Goal: Task Accomplishment & Management: Manage account settings

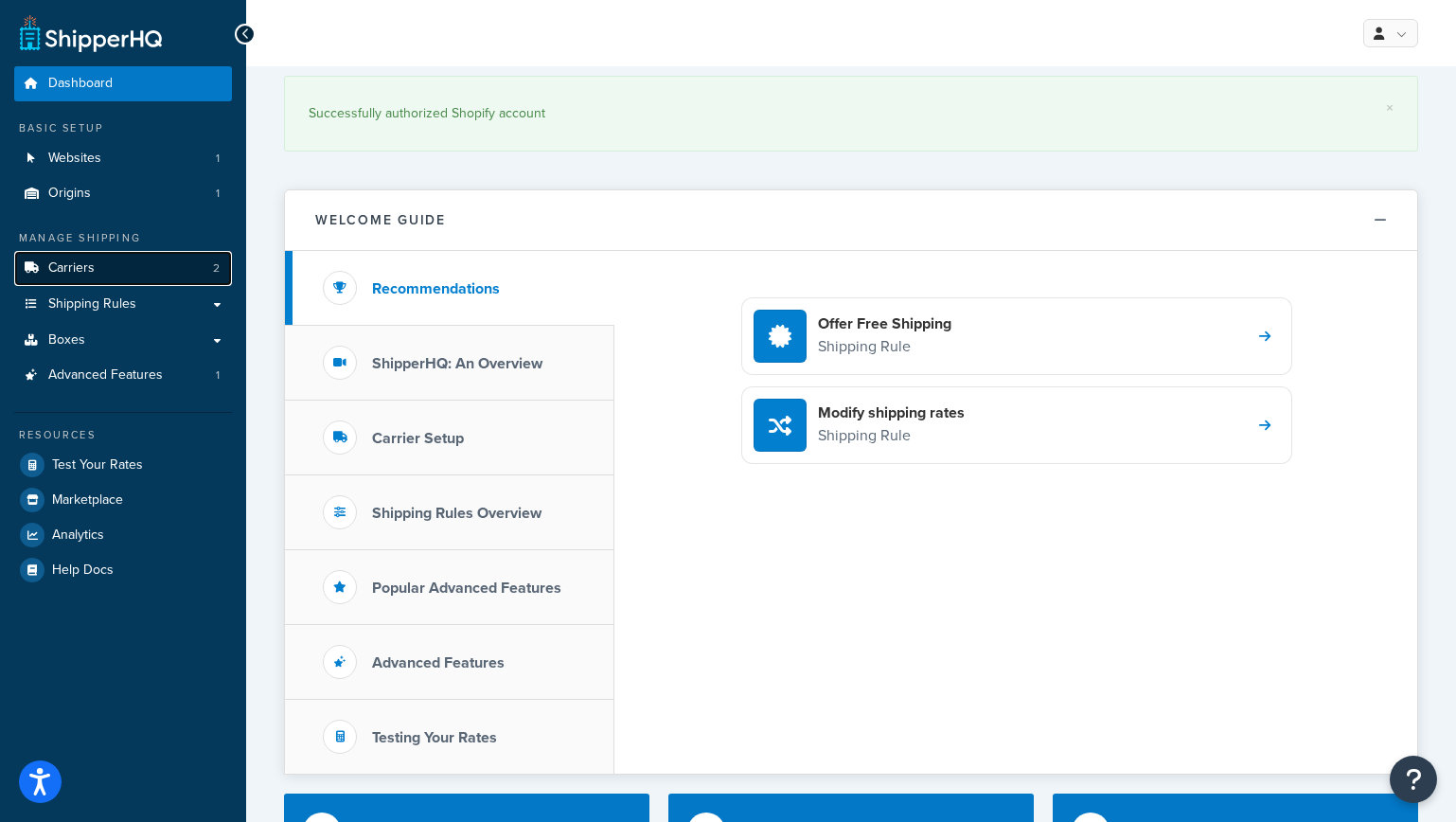
click at [76, 272] on span "Carriers" at bounding box center [71, 268] width 47 height 16
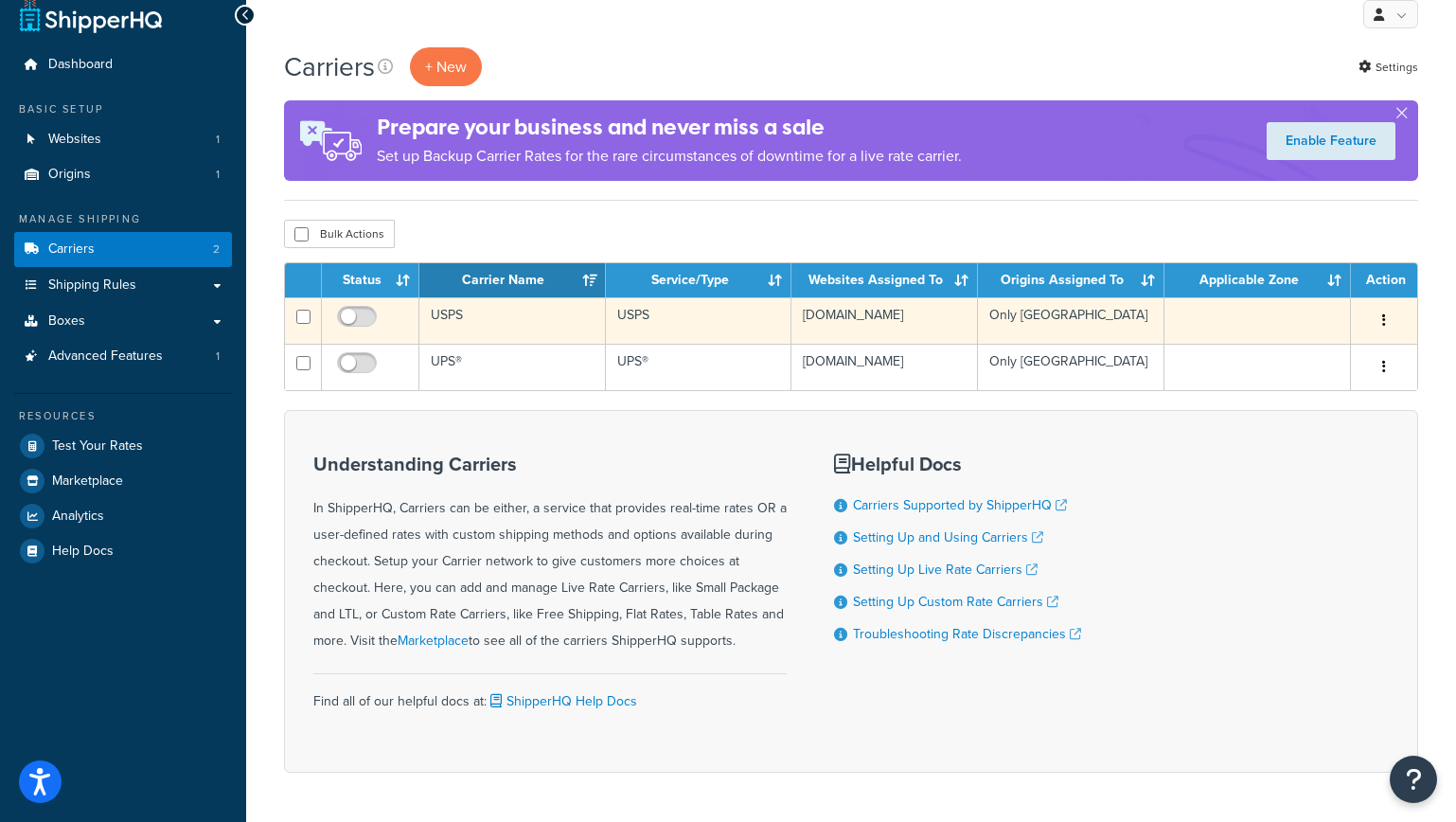
scroll to position [59, 0]
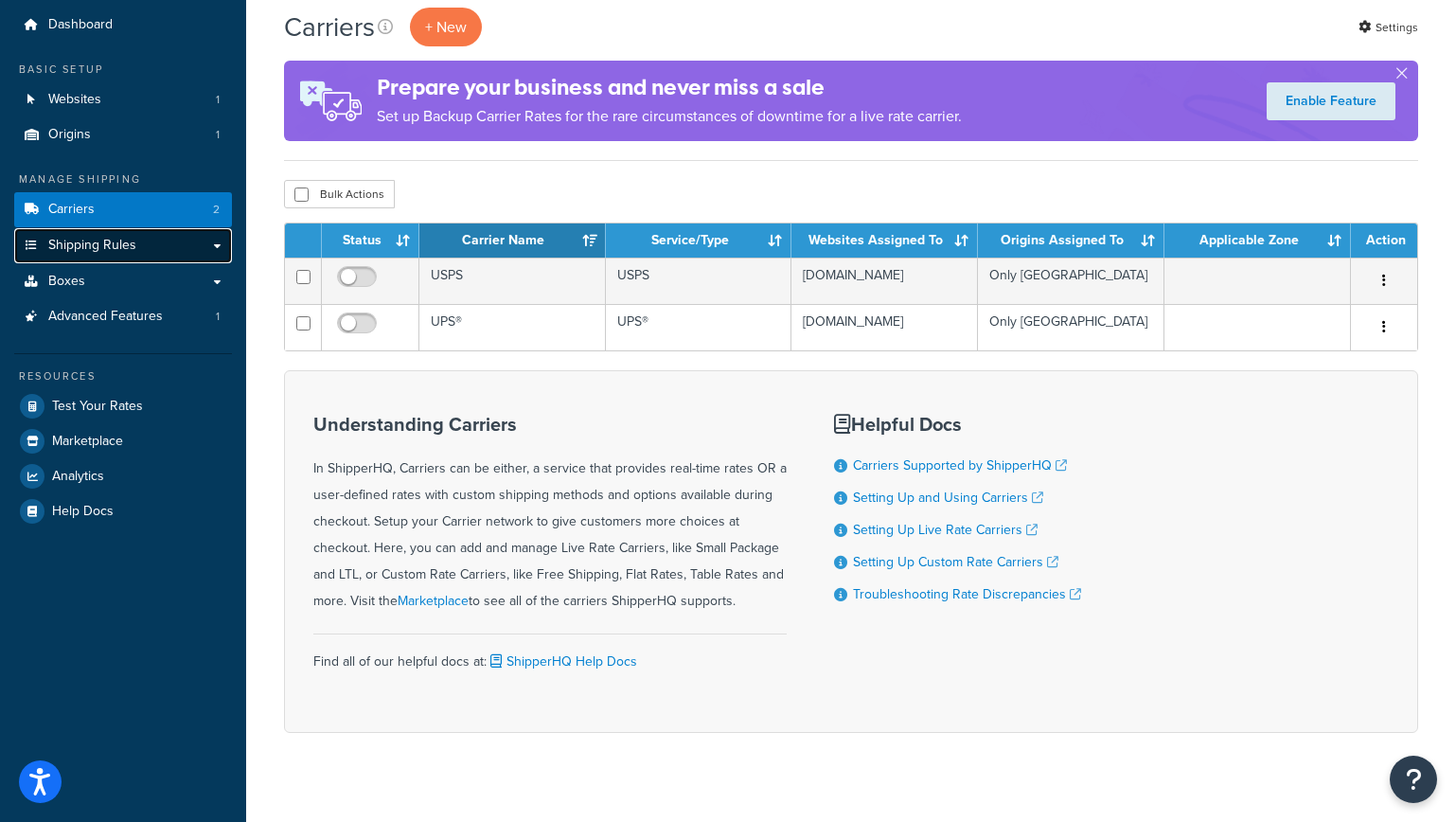
click at [123, 244] on span "Shipping Rules" at bounding box center [92, 245] width 88 height 16
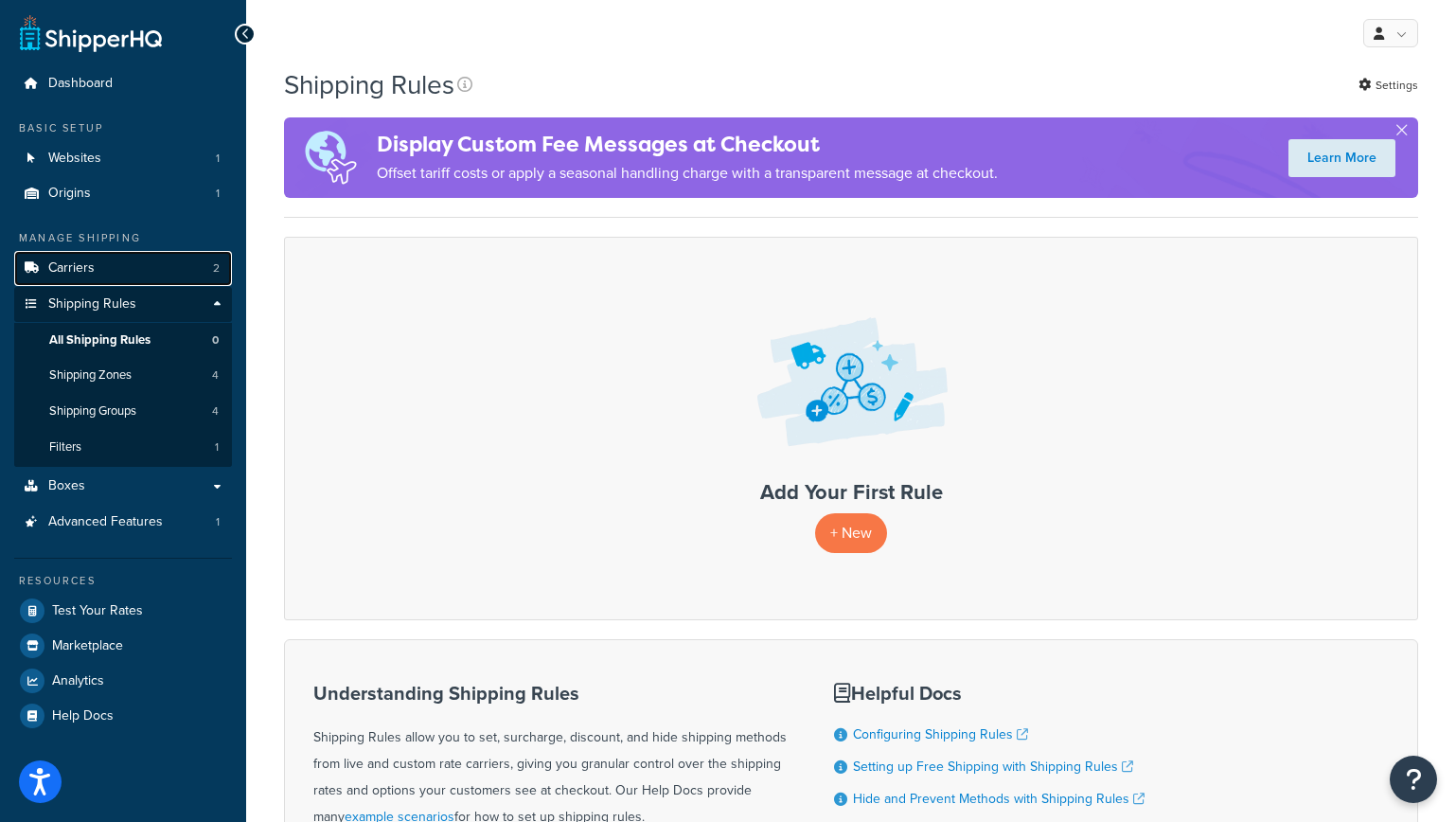
click at [101, 267] on link "Carriers 2" at bounding box center [123, 268] width 217 height 35
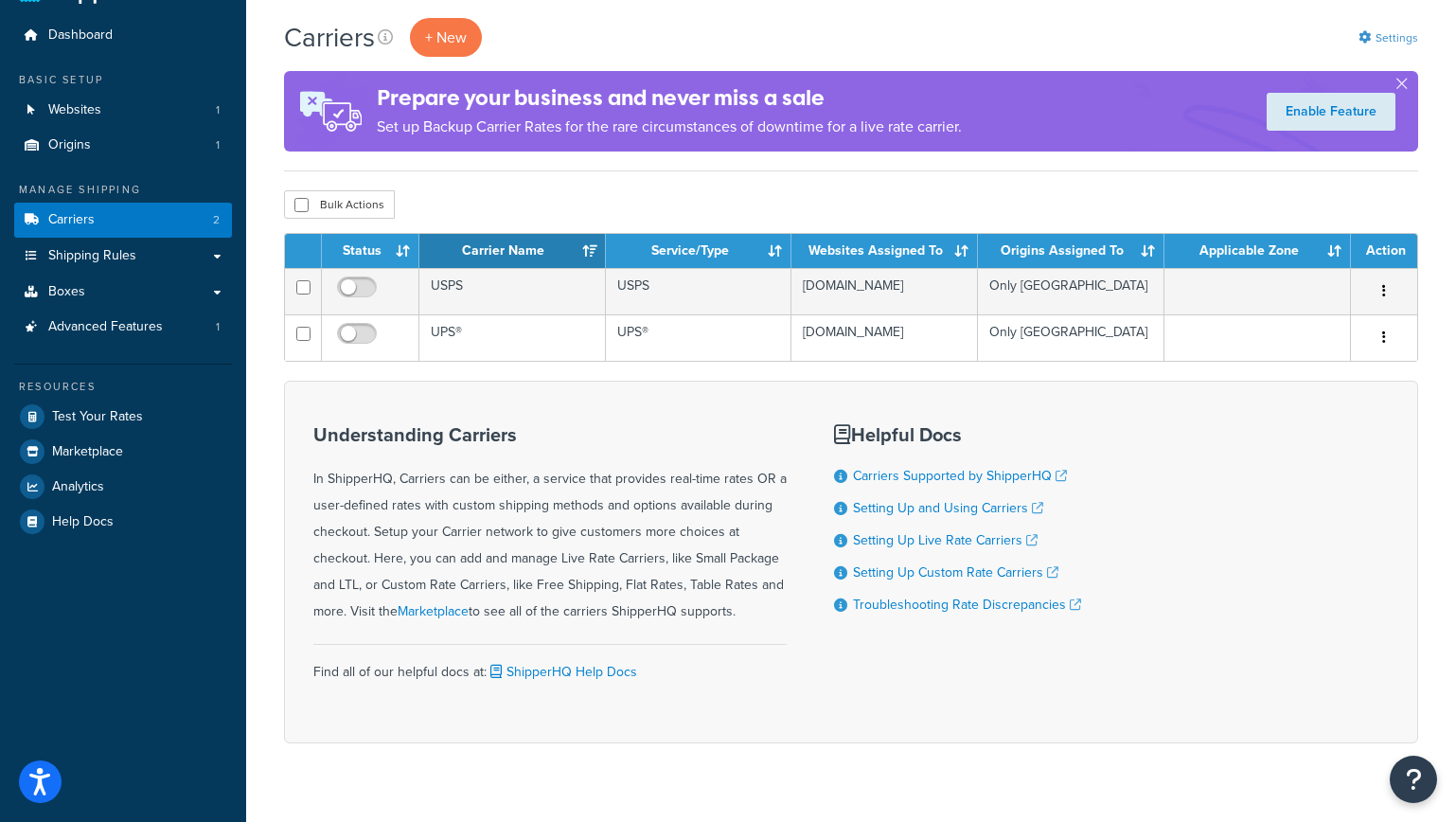
scroll to position [84, 0]
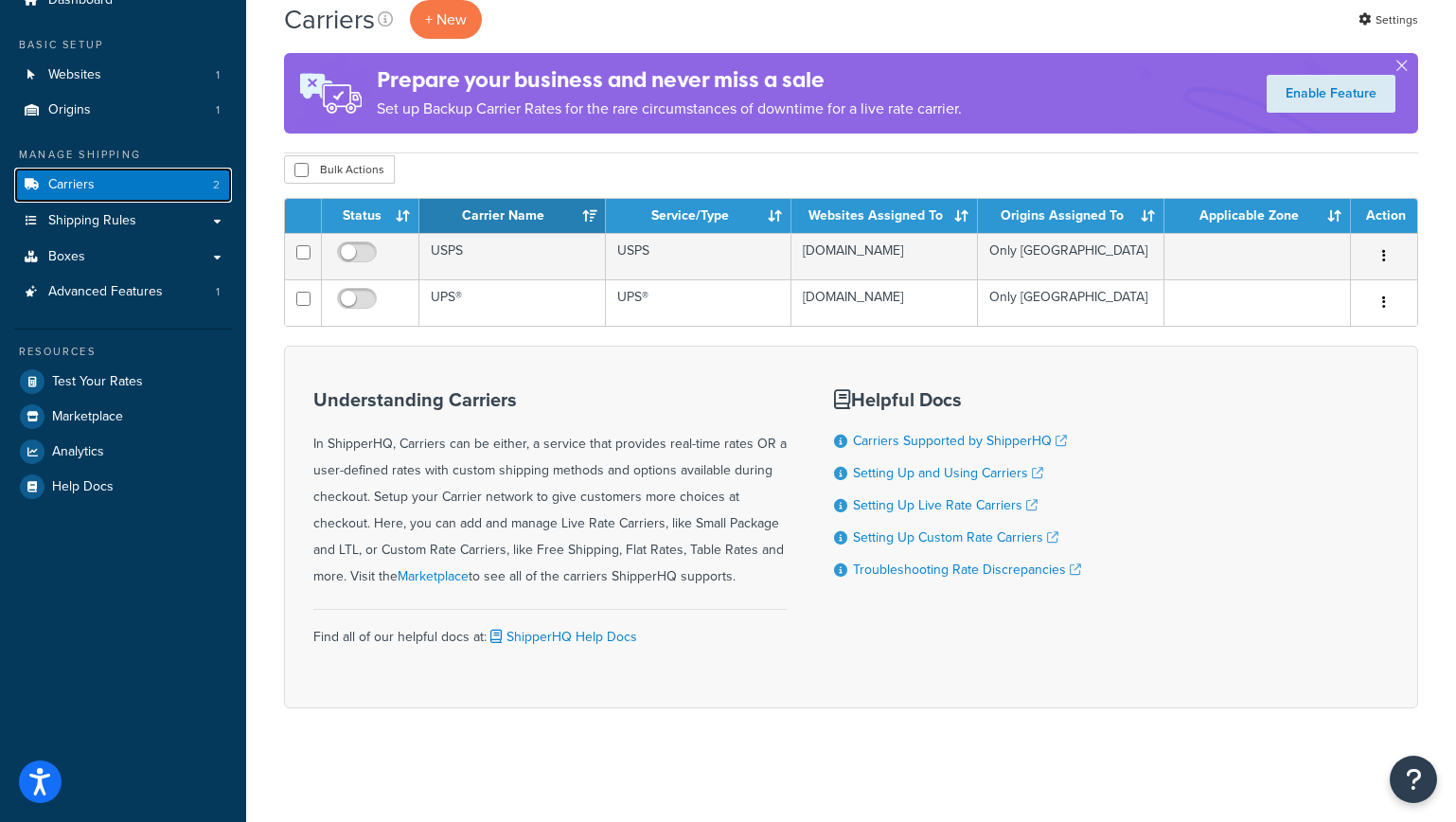
click at [145, 184] on link "Carriers 2" at bounding box center [123, 184] width 217 height 35
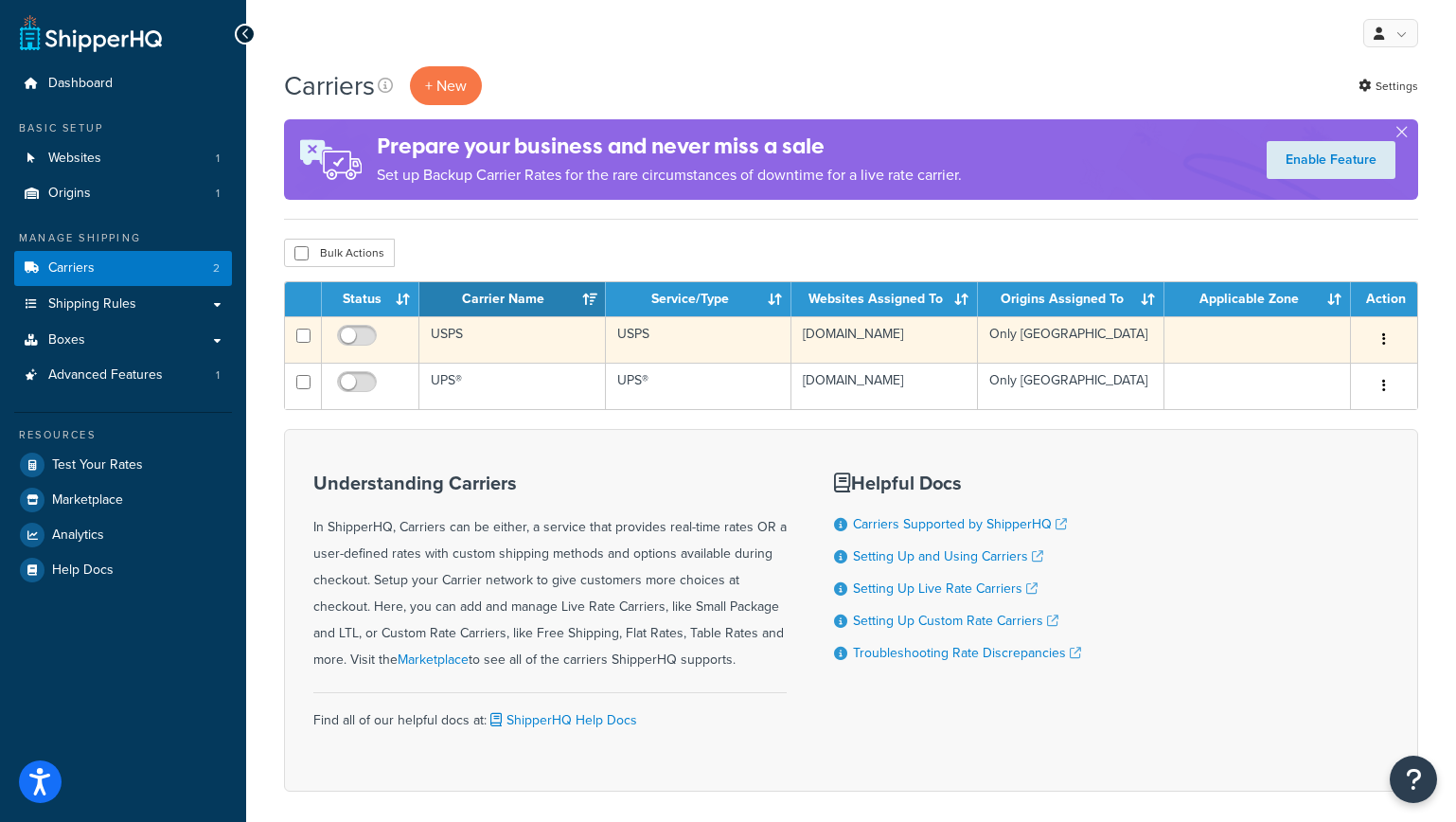
click at [449, 335] on td "USPS" at bounding box center [513, 339] width 186 height 47
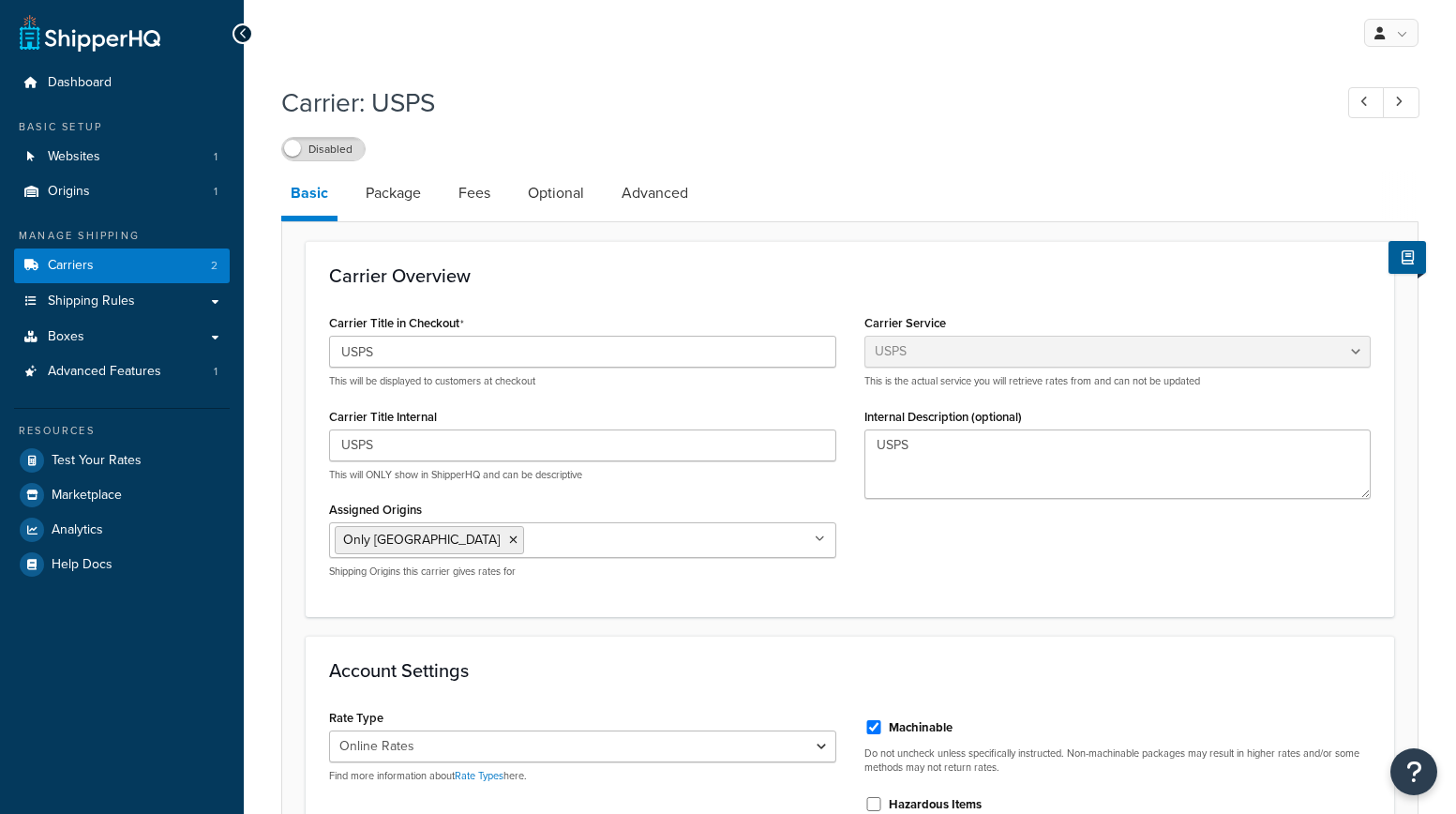
select select "usps"
select select "ONLINE"
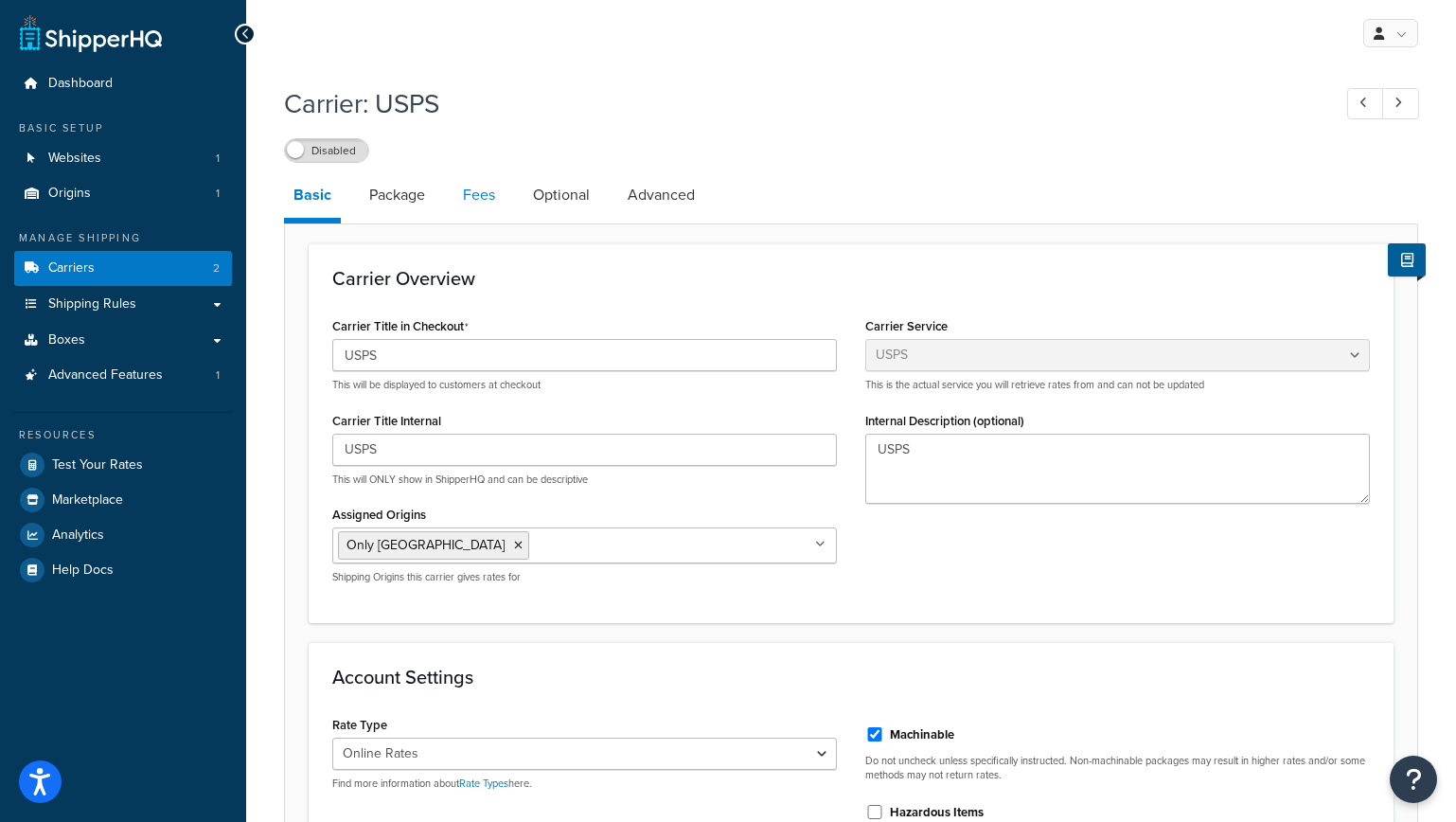
click at [473, 191] on link "Fees" at bounding box center [479, 195] width 51 height 46
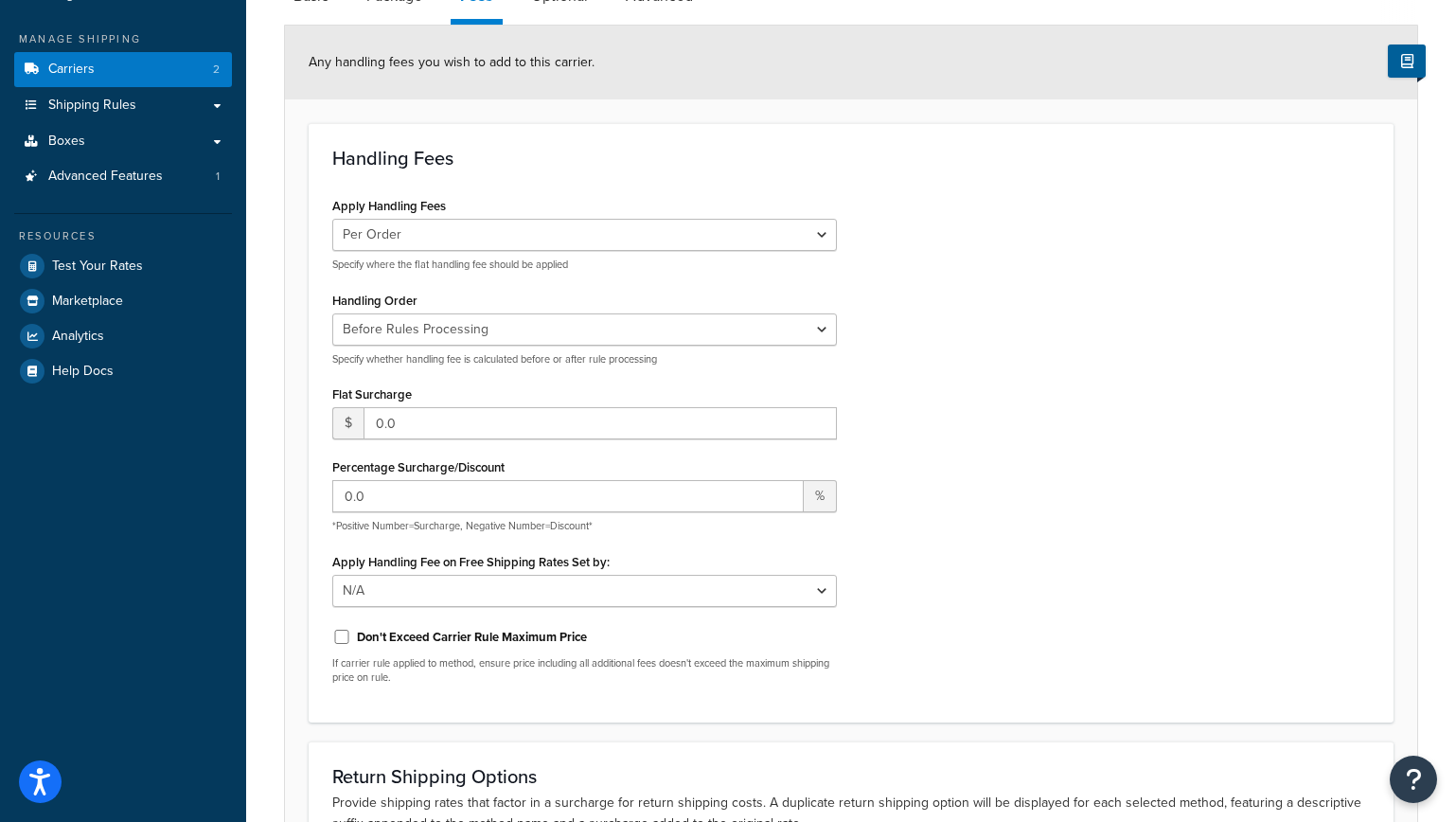
scroll to position [201, 0]
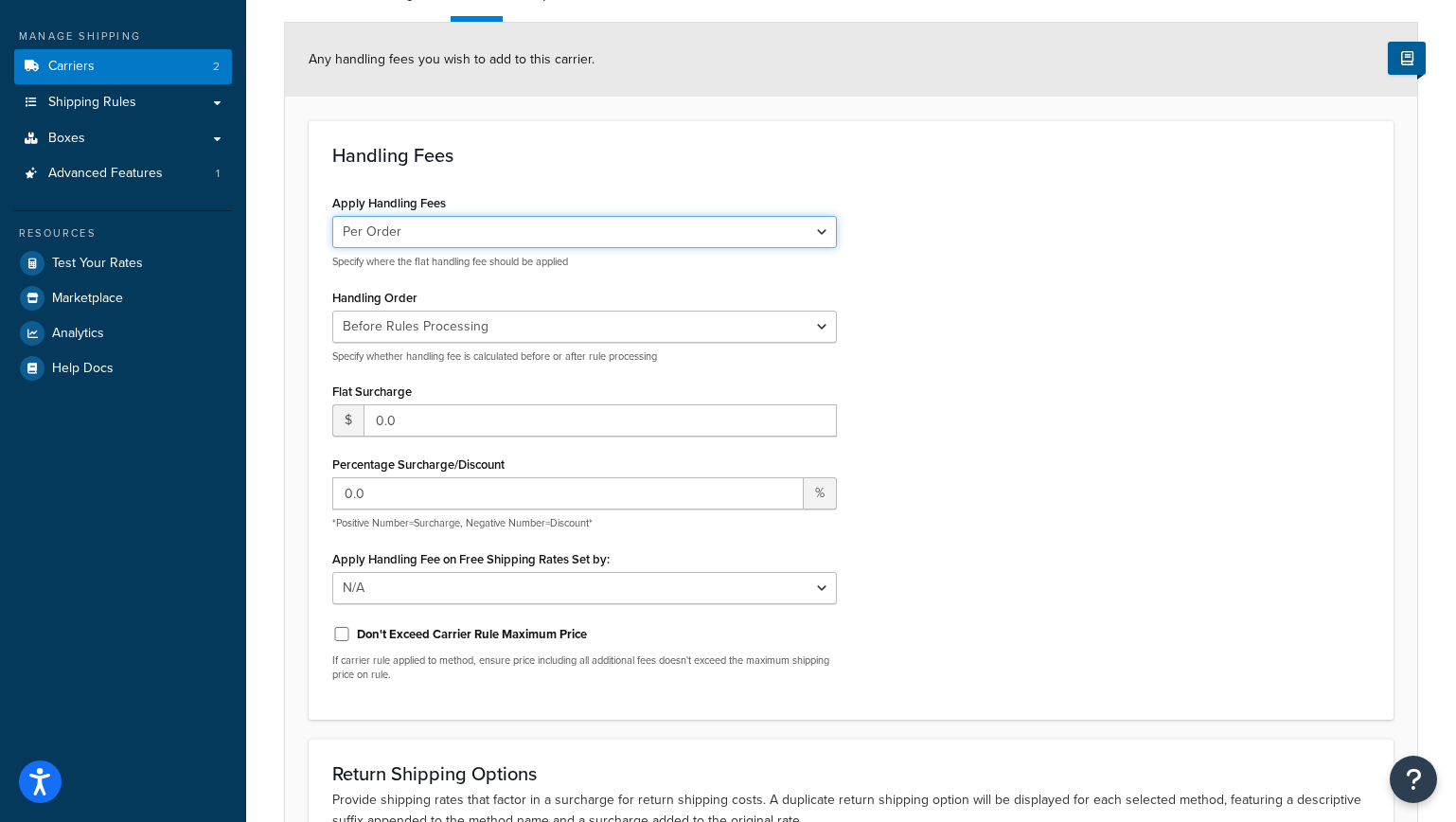
click at [500, 234] on select "Per Order Per Item Per Package" at bounding box center [584, 232] width 504 height 32
select select "item"
click at [332, 216] on select "Per Order Per Item Per Package" at bounding box center [584, 232] width 504 height 32
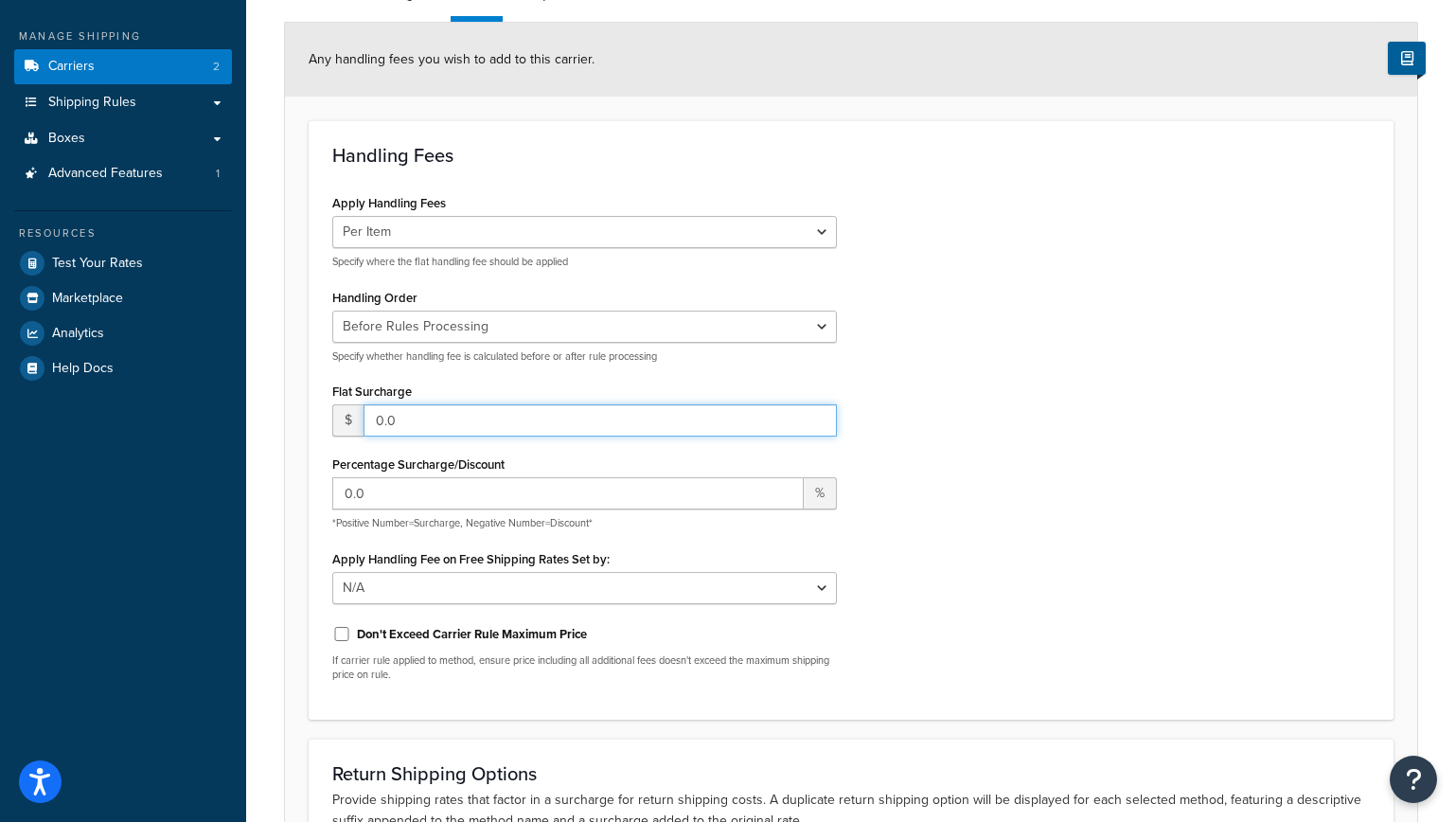
click at [421, 418] on input "0.0" at bounding box center [600, 421] width 473 height 32
drag, startPoint x: 442, startPoint y: 423, endPoint x: 187, endPoint y: 411, distance: 255.3
click at [187, 411] on div "Dashboard Basic Setup Websites 1 Origins 1 Manage Shipping Carriers 2 Shipping …" at bounding box center [728, 442] width 1456 height 1287
type input ".67"
click at [470, 381] on div "Flat Surcharge $ .67" at bounding box center [584, 408] width 504 height 59
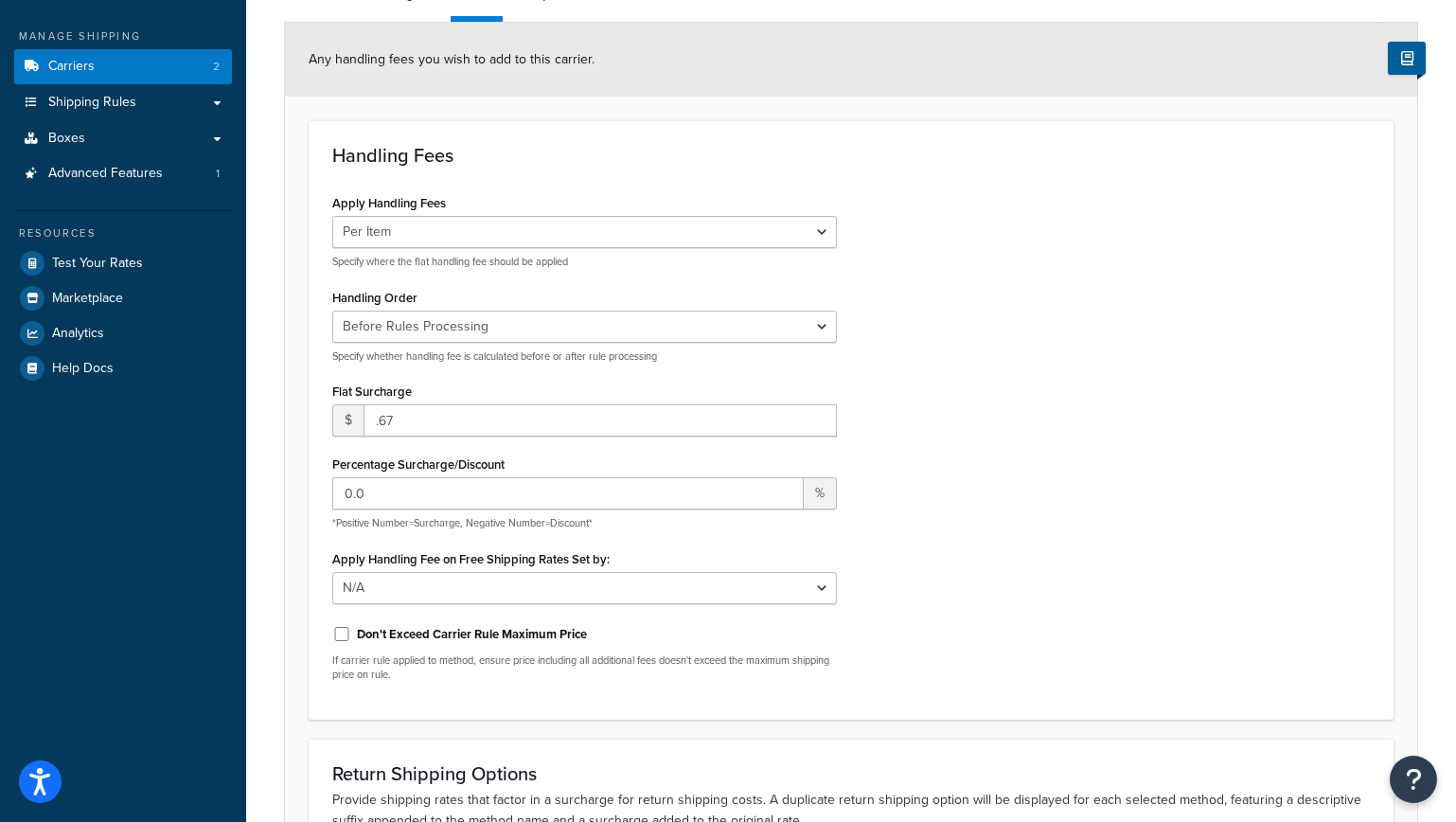
click at [1071, 474] on div "Apply Handling Fees Per Order Per Item Per Package Specify where the flat handl…" at bounding box center [851, 442] width 1066 height 507
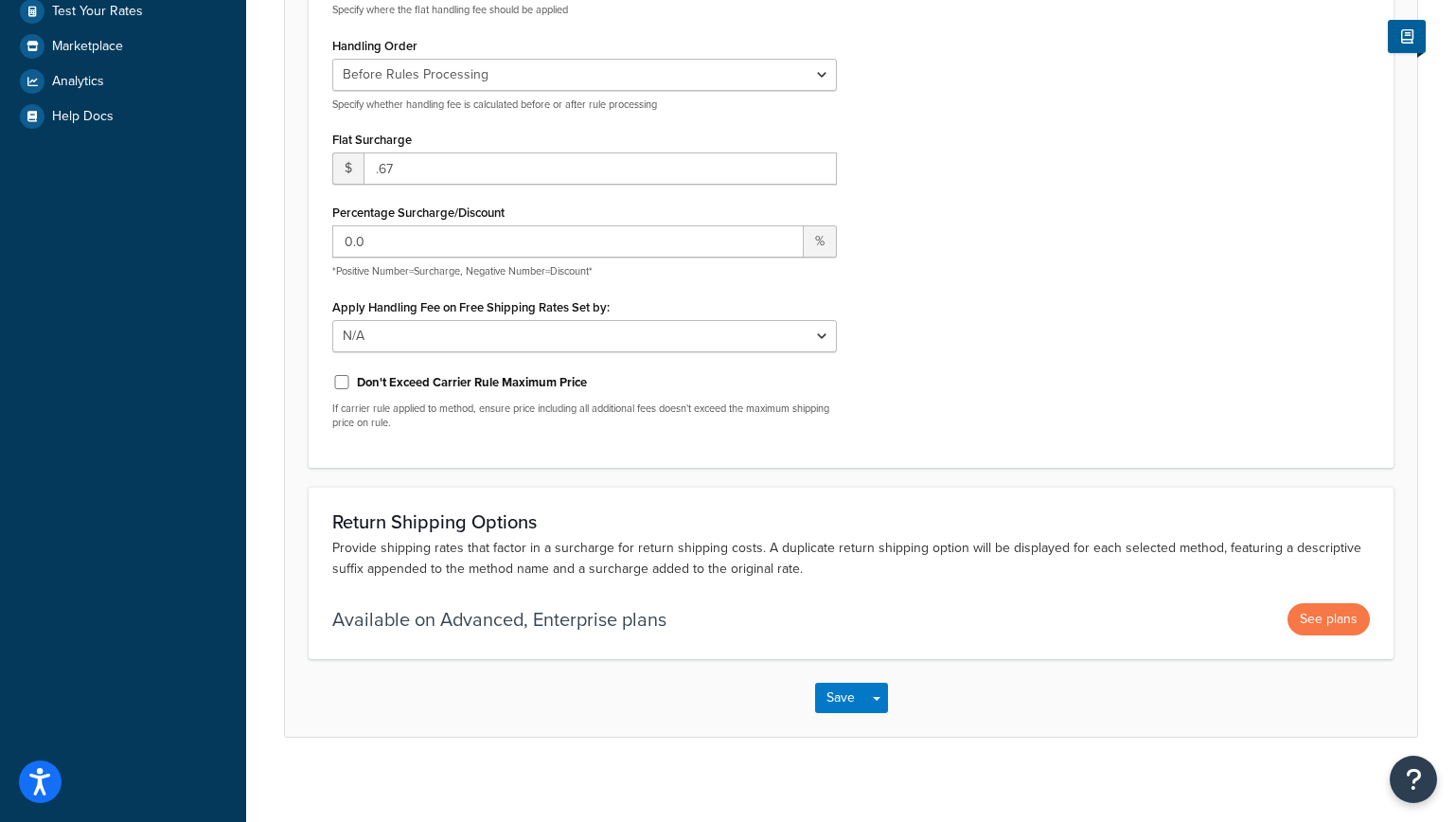
scroll to position [464, 0]
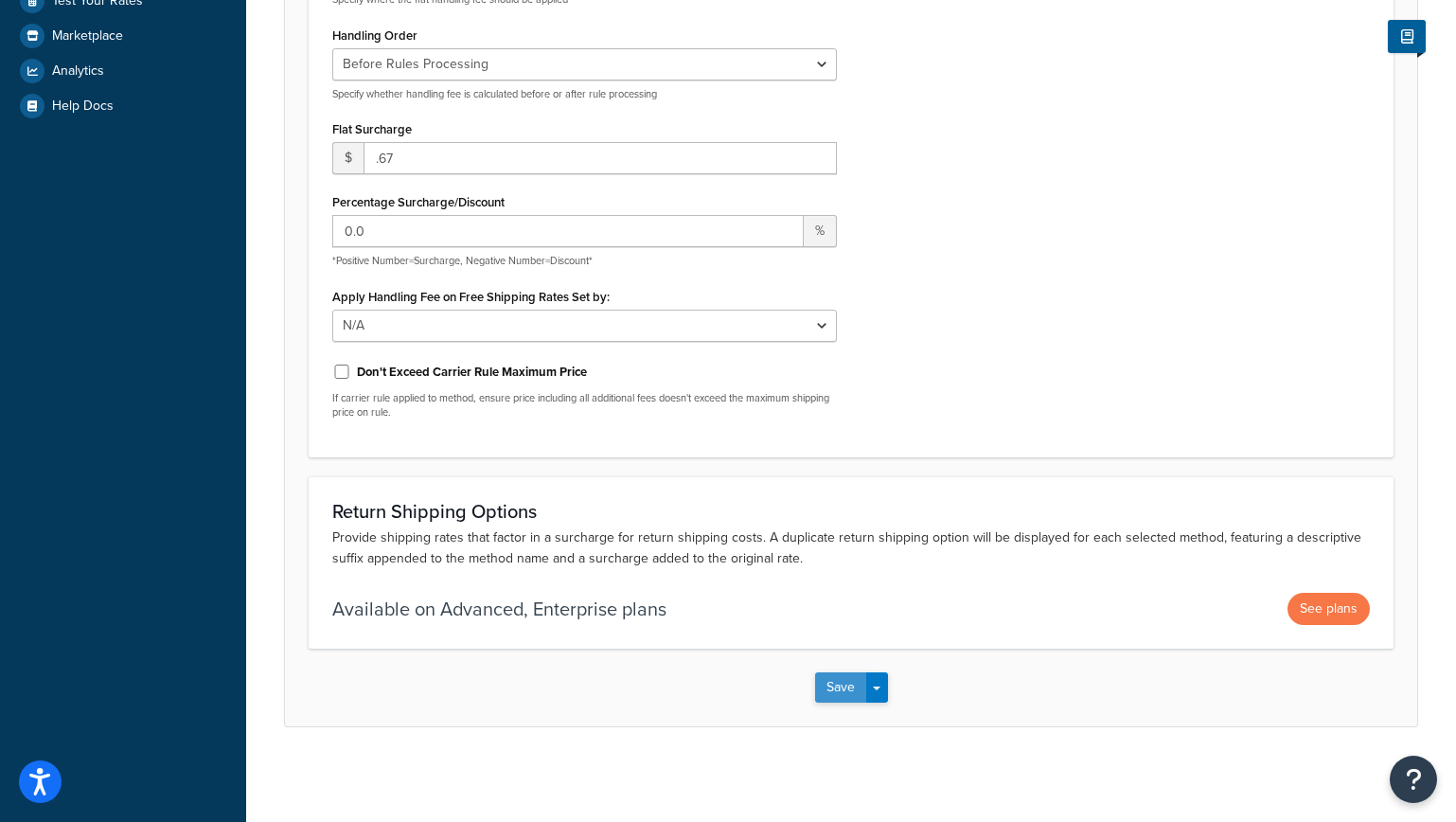
click at [836, 683] on button "Save" at bounding box center [841, 688] width 51 height 30
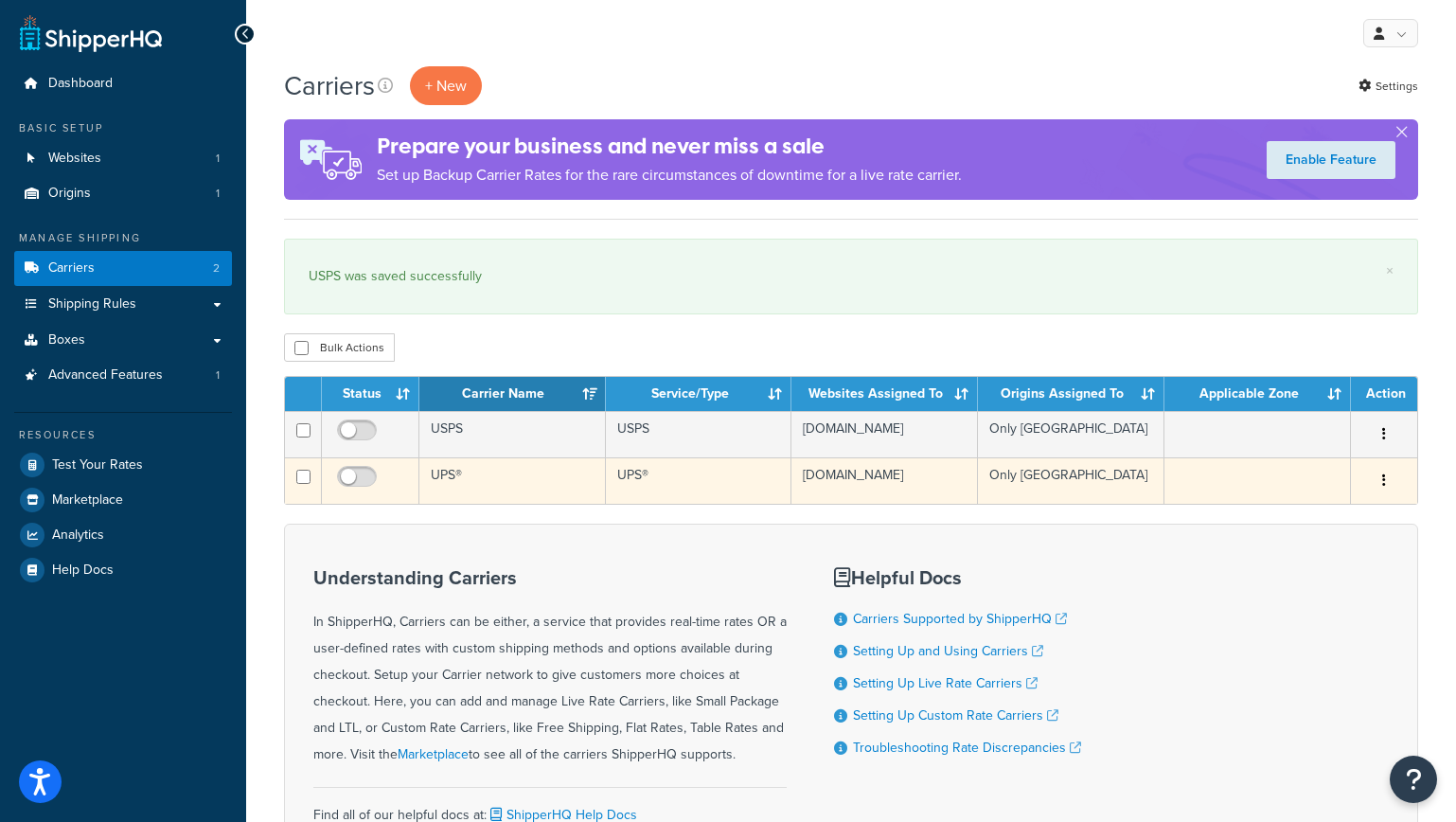
click at [502, 481] on td "UPS®" at bounding box center [513, 480] width 186 height 47
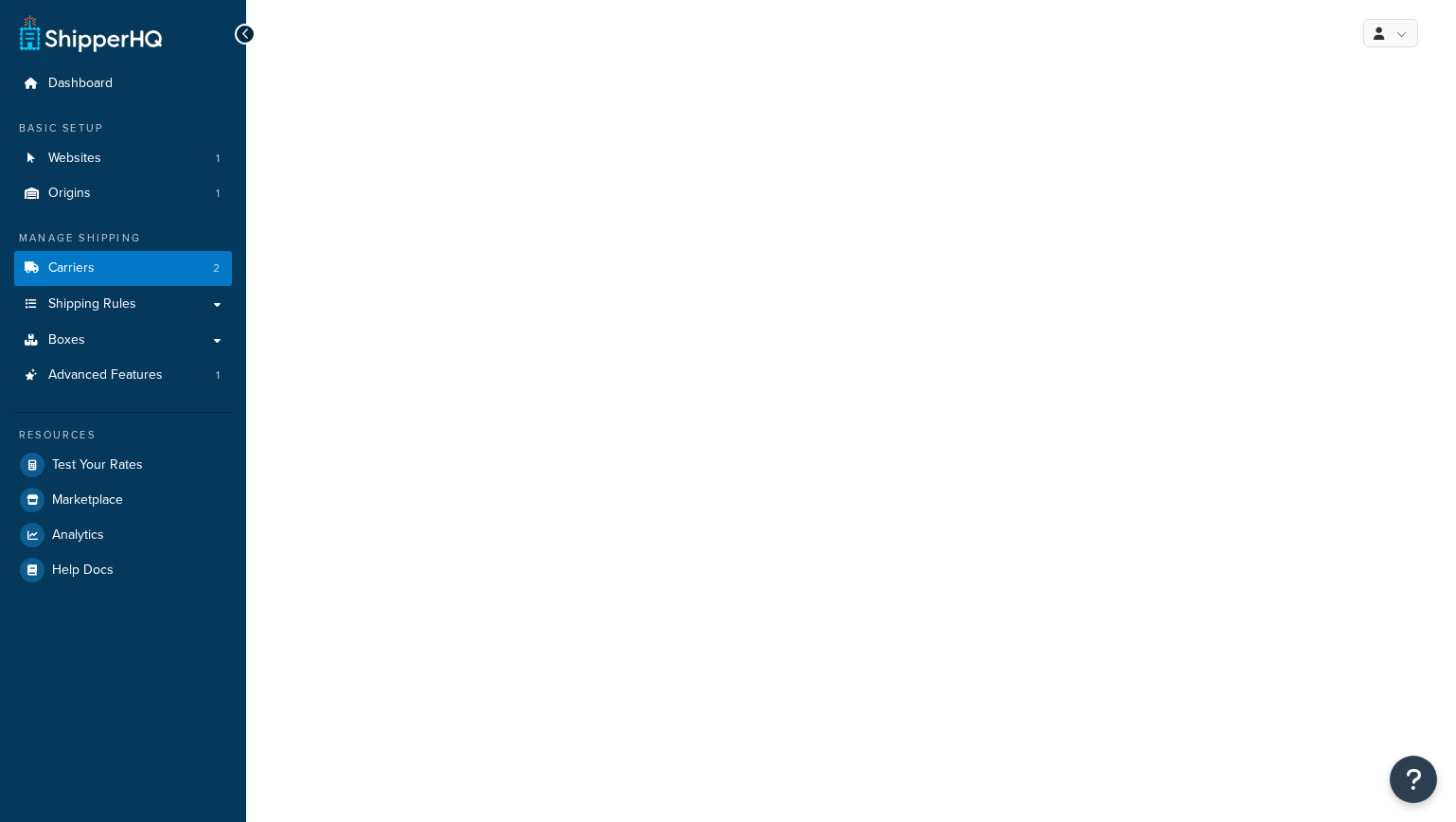
select select "ups"
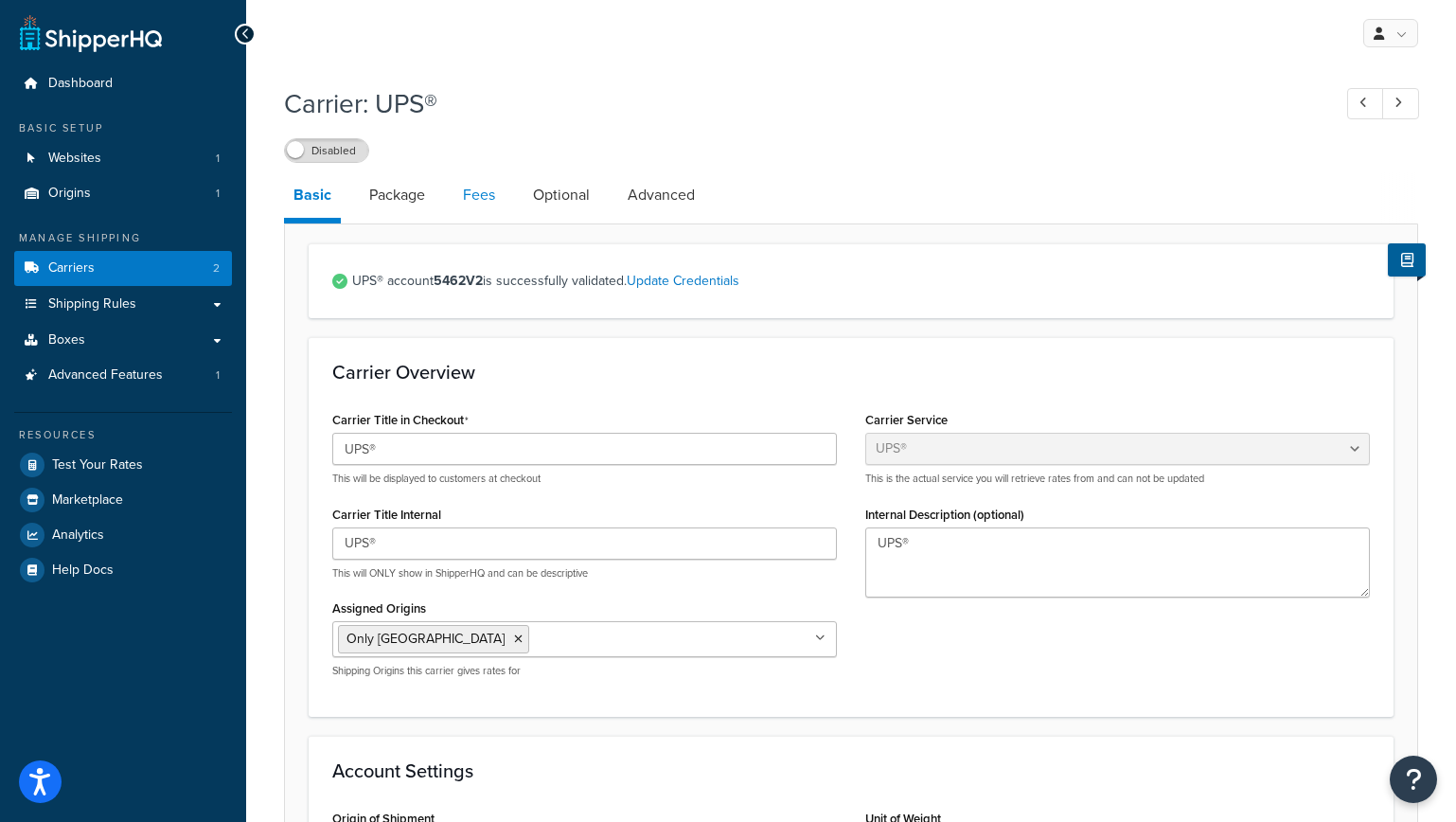
click at [484, 200] on link "Fees" at bounding box center [479, 195] width 51 height 46
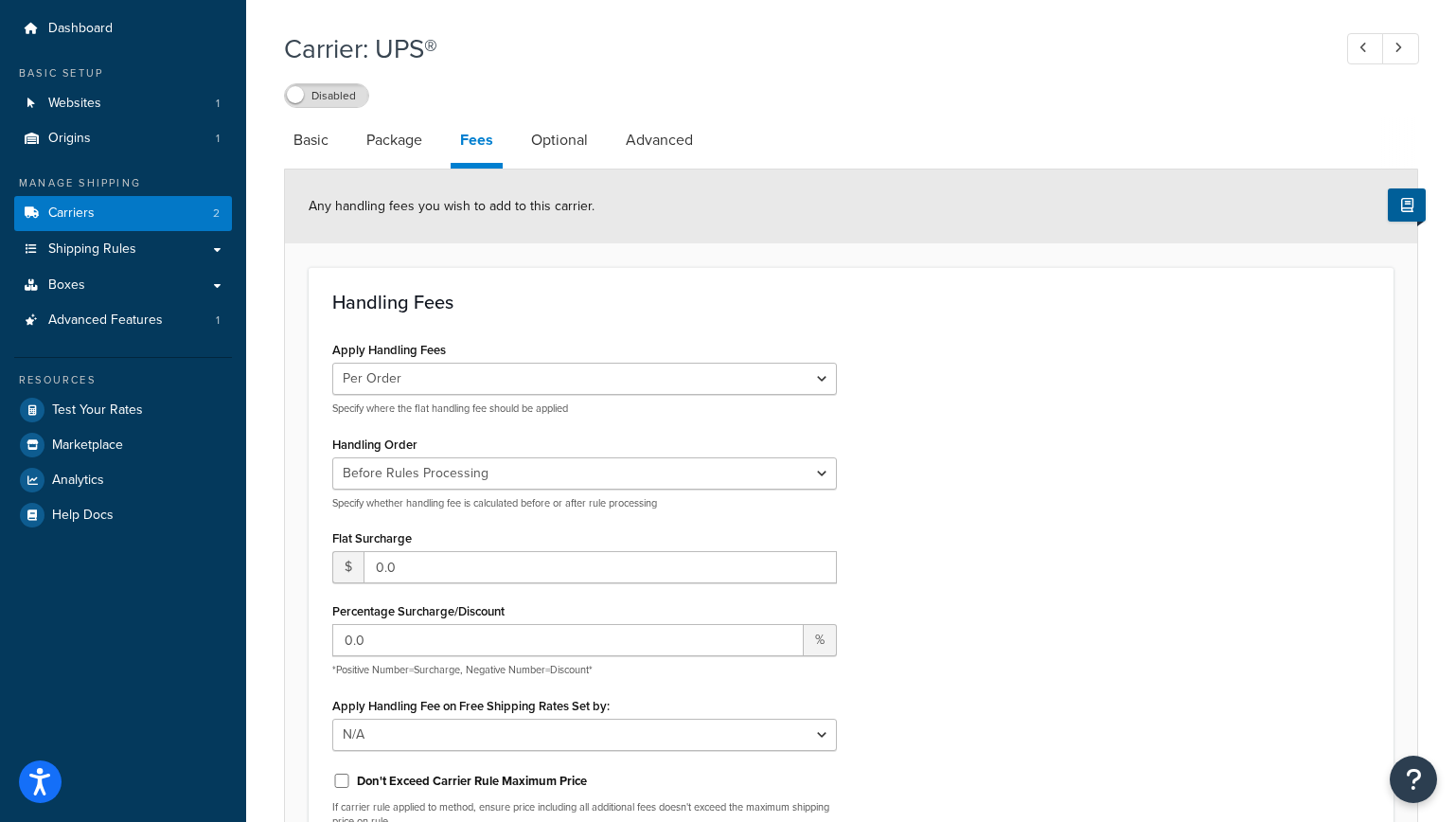
scroll to position [56, 0]
click at [447, 374] on select "Per Order Per Item Per Package" at bounding box center [584, 378] width 504 height 32
select select "item"
click at [332, 362] on select "Per Order Per Item Per Package" at bounding box center [584, 378] width 504 height 32
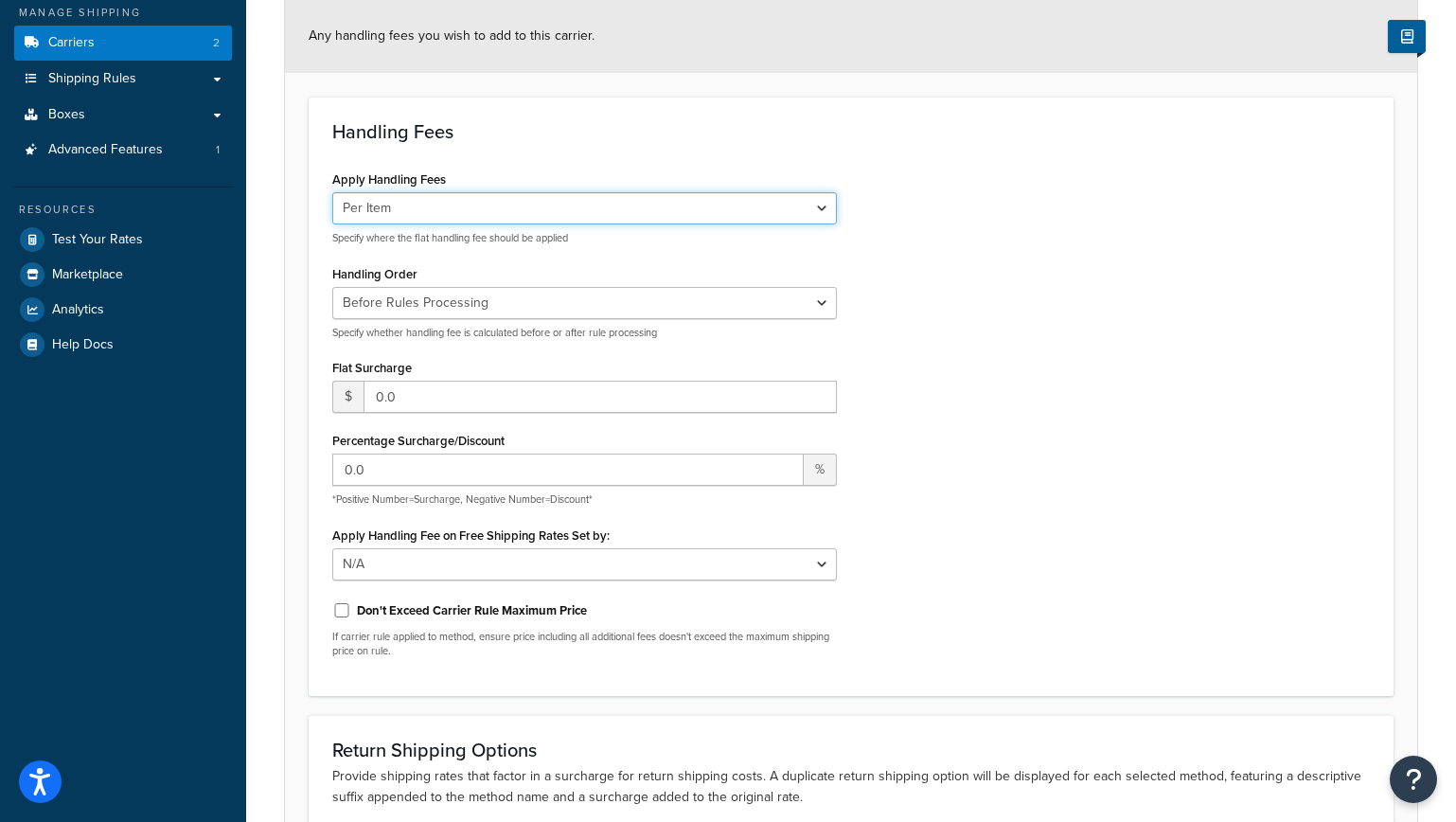
scroll to position [255, 0]
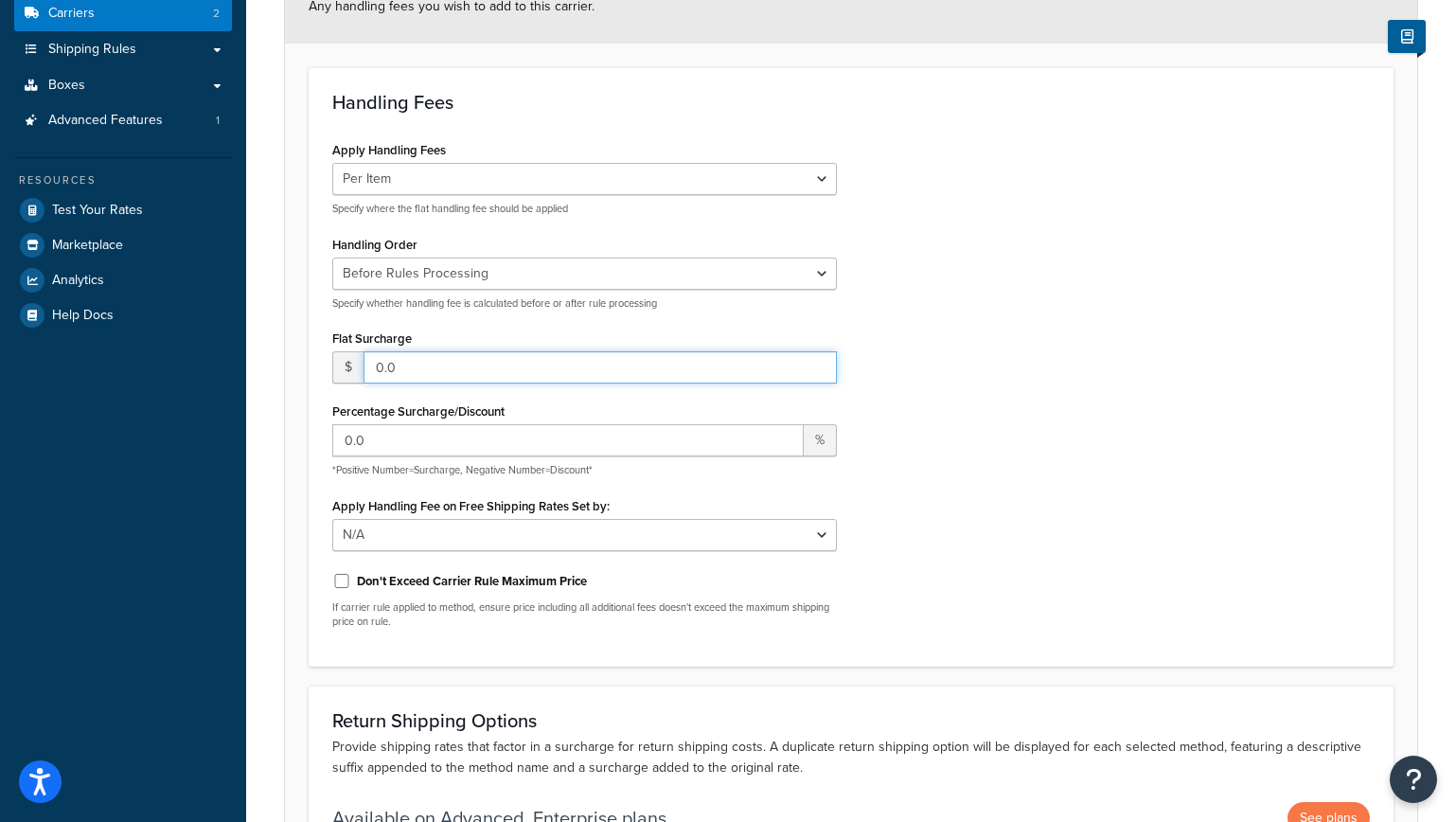
click at [428, 371] on input "0.0" at bounding box center [600, 368] width 473 height 32
drag, startPoint x: 461, startPoint y: 371, endPoint x: 309, endPoint y: 363, distance: 152.2
click at [309, 363] on div "Handling Fees Apply Handling Fees Per Order Per Item Per Package Specify where …" at bounding box center [851, 367] width 1085 height 600
type input ".67"
click at [571, 319] on div "Apply Handling Fees Per Order Per Item Per Package Specify where the flat handl…" at bounding box center [584, 390] width 533 height 507
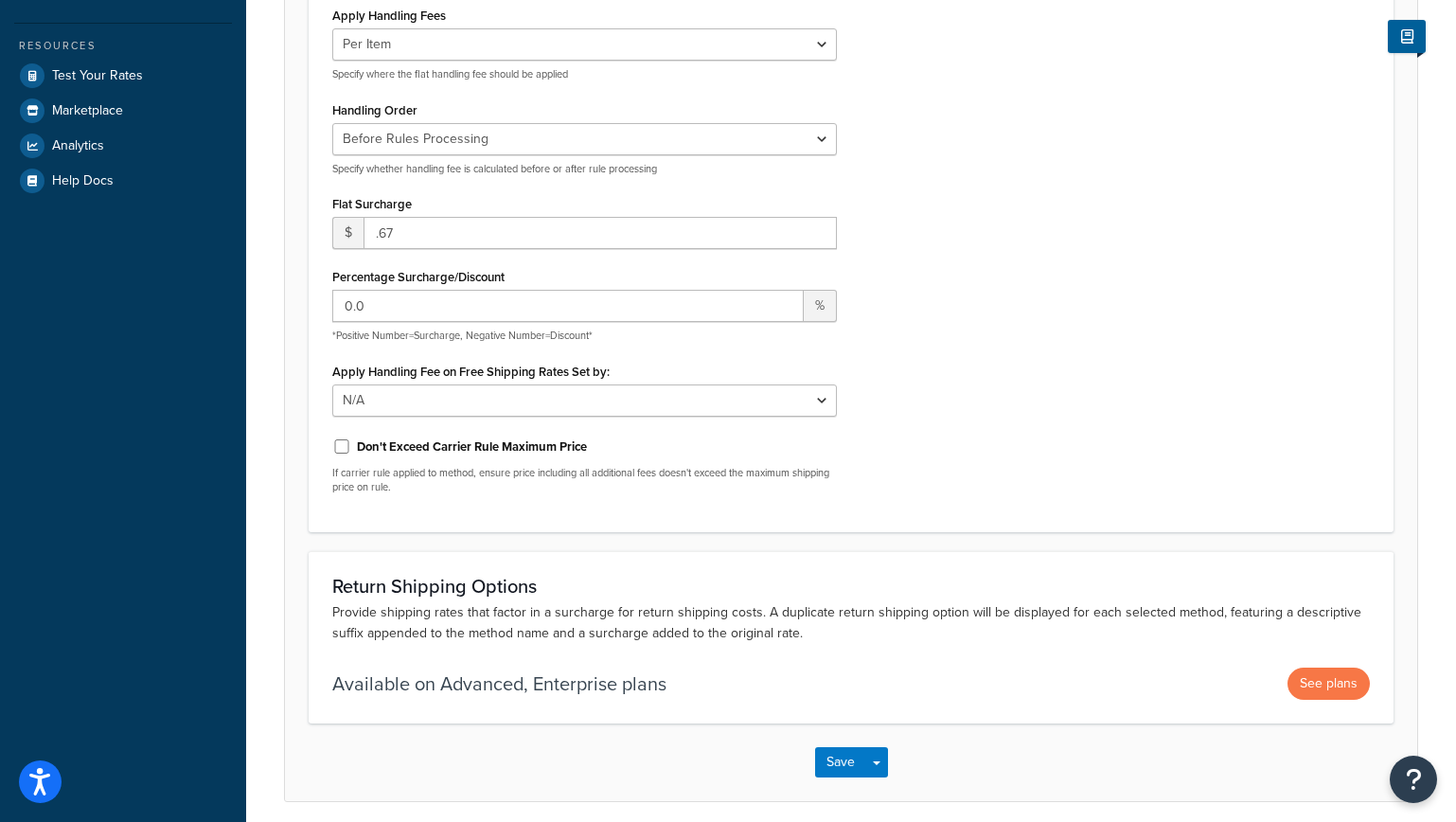
scroll to position [464, 0]
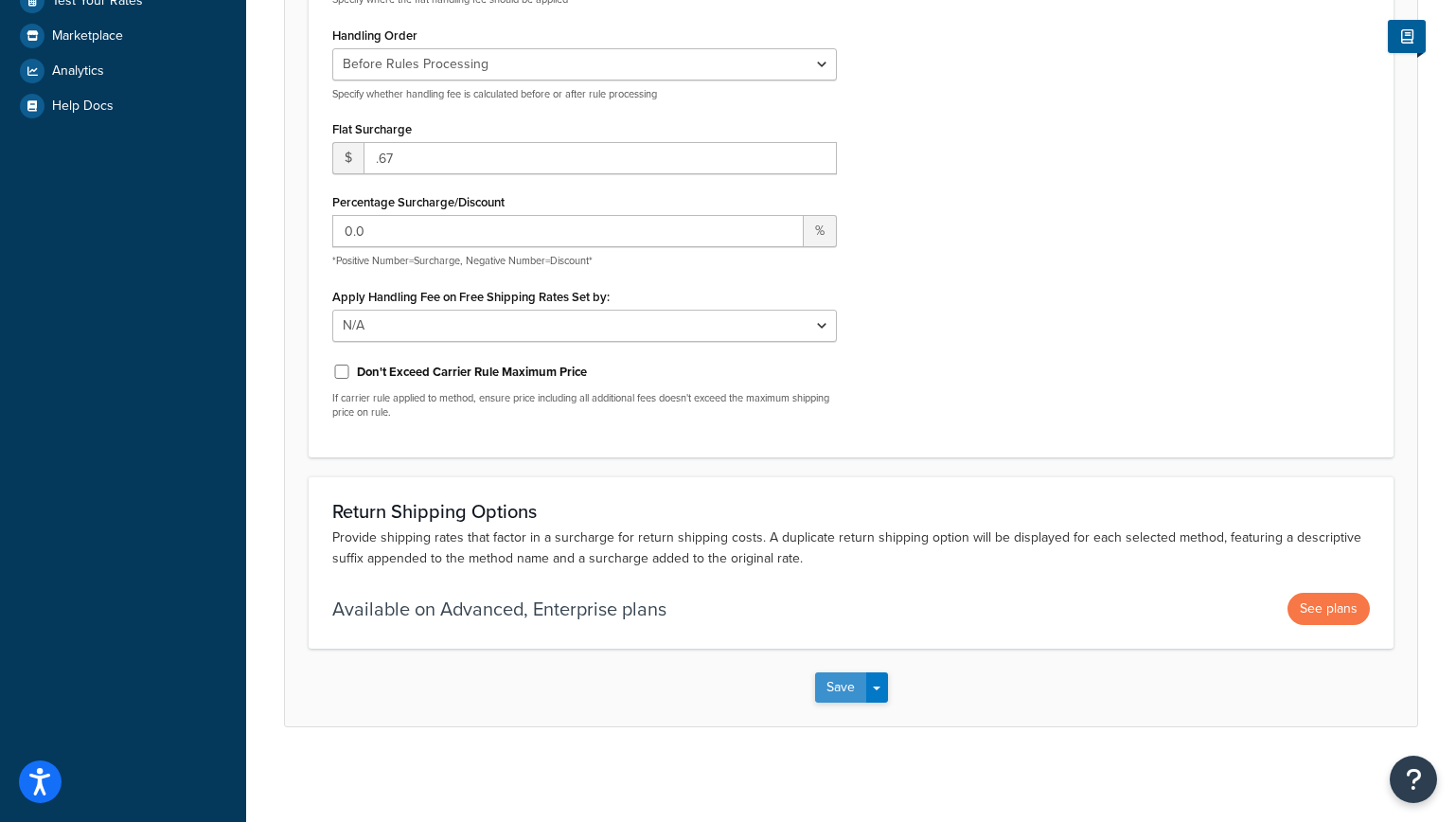
click at [840, 689] on button "Save" at bounding box center [841, 688] width 51 height 30
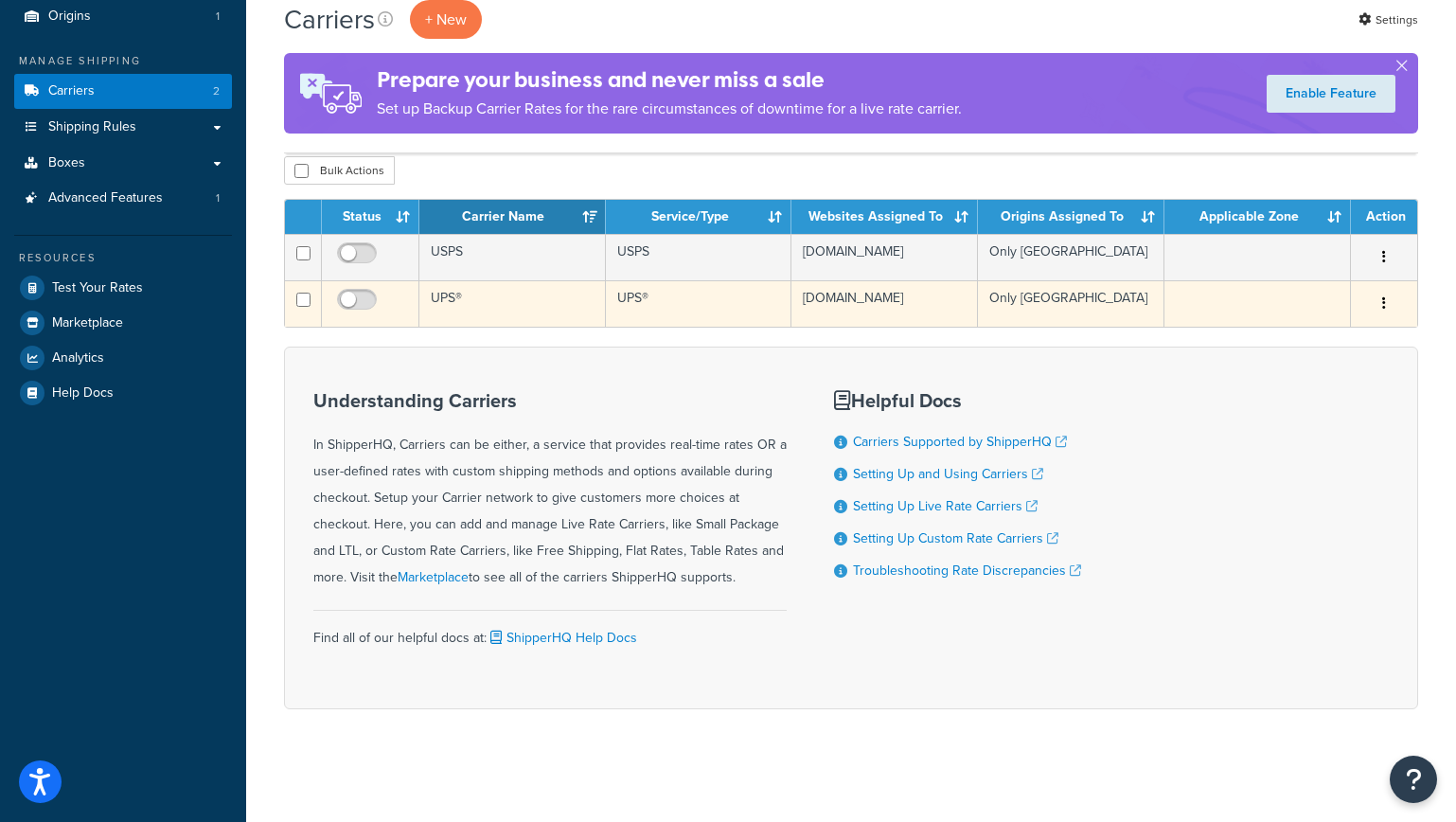
scroll to position [178, 0]
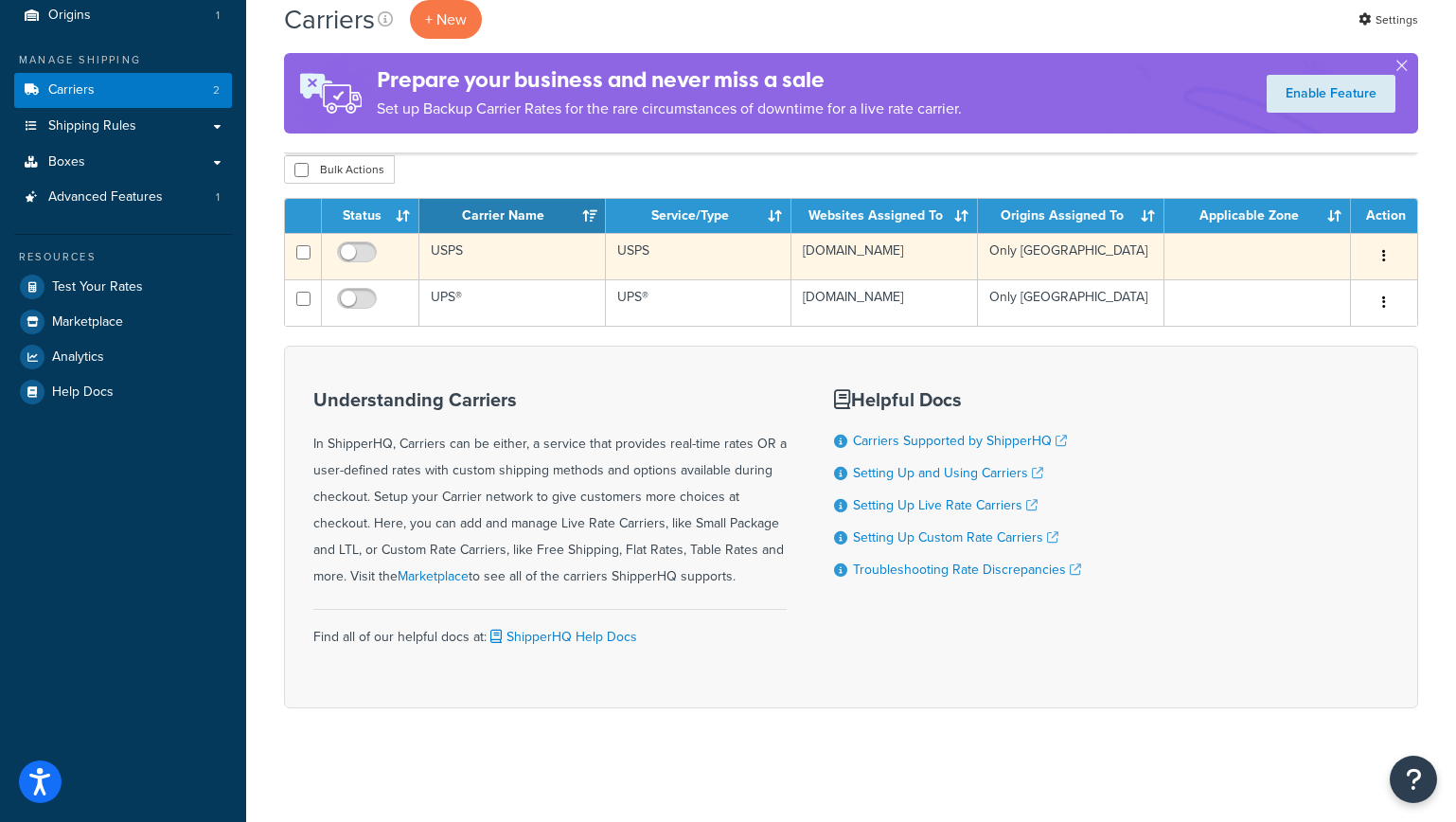
click at [475, 254] on td "USPS" at bounding box center [513, 256] width 186 height 47
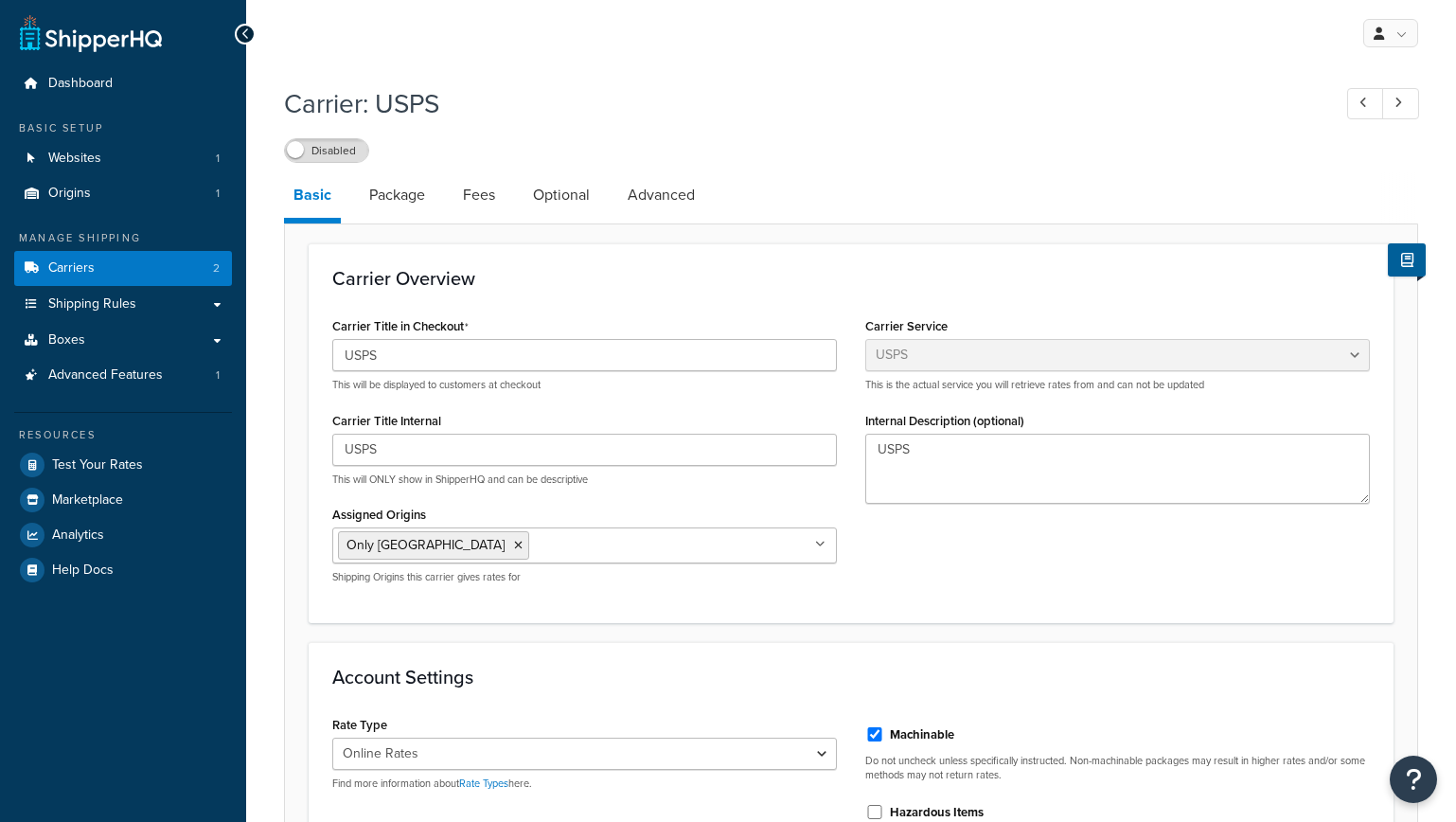
select select "usps"
select select "ONLINE"
click at [482, 200] on link "Fees" at bounding box center [479, 195] width 51 height 46
select select "item"
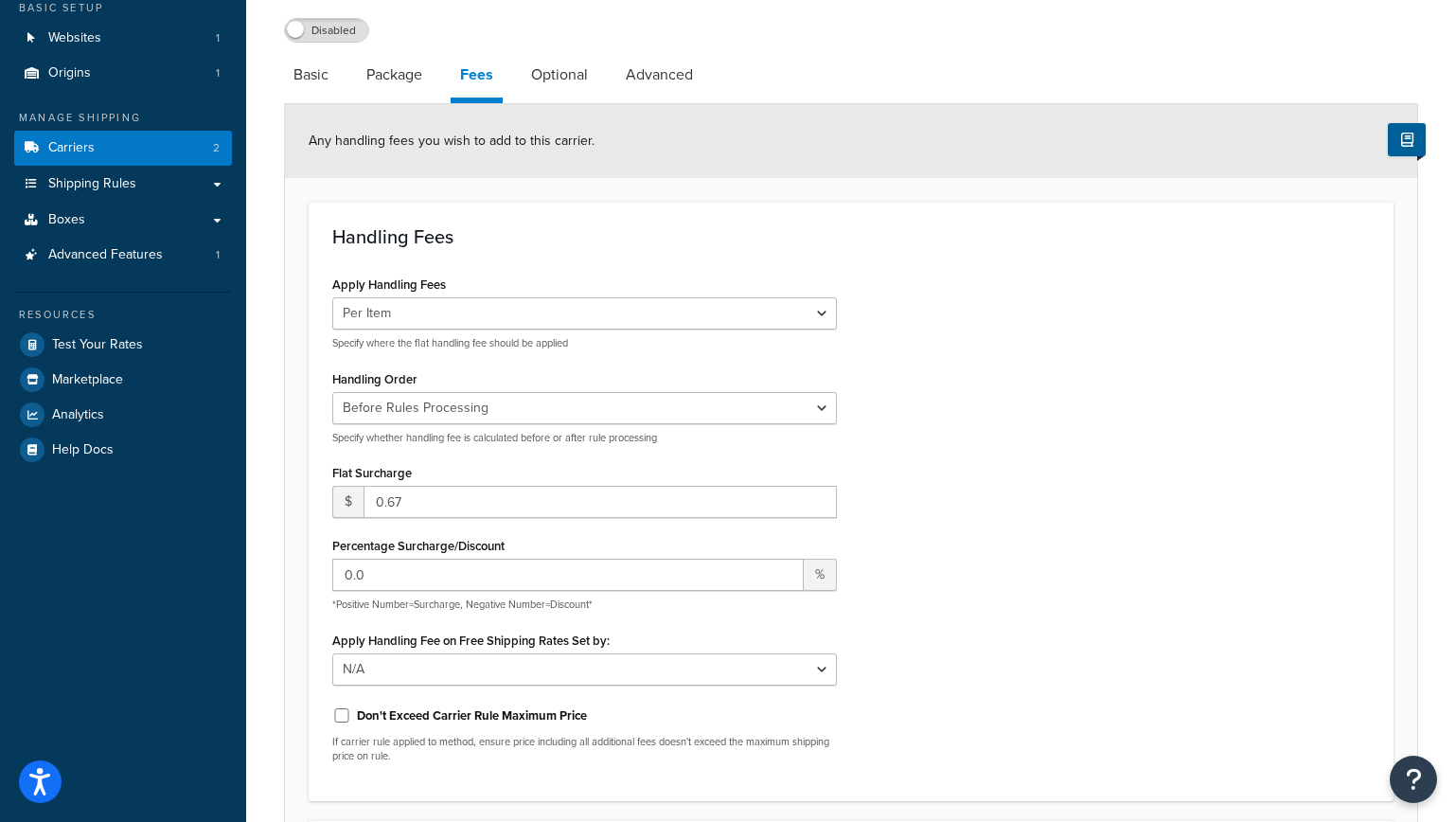
scroll to position [294, 0]
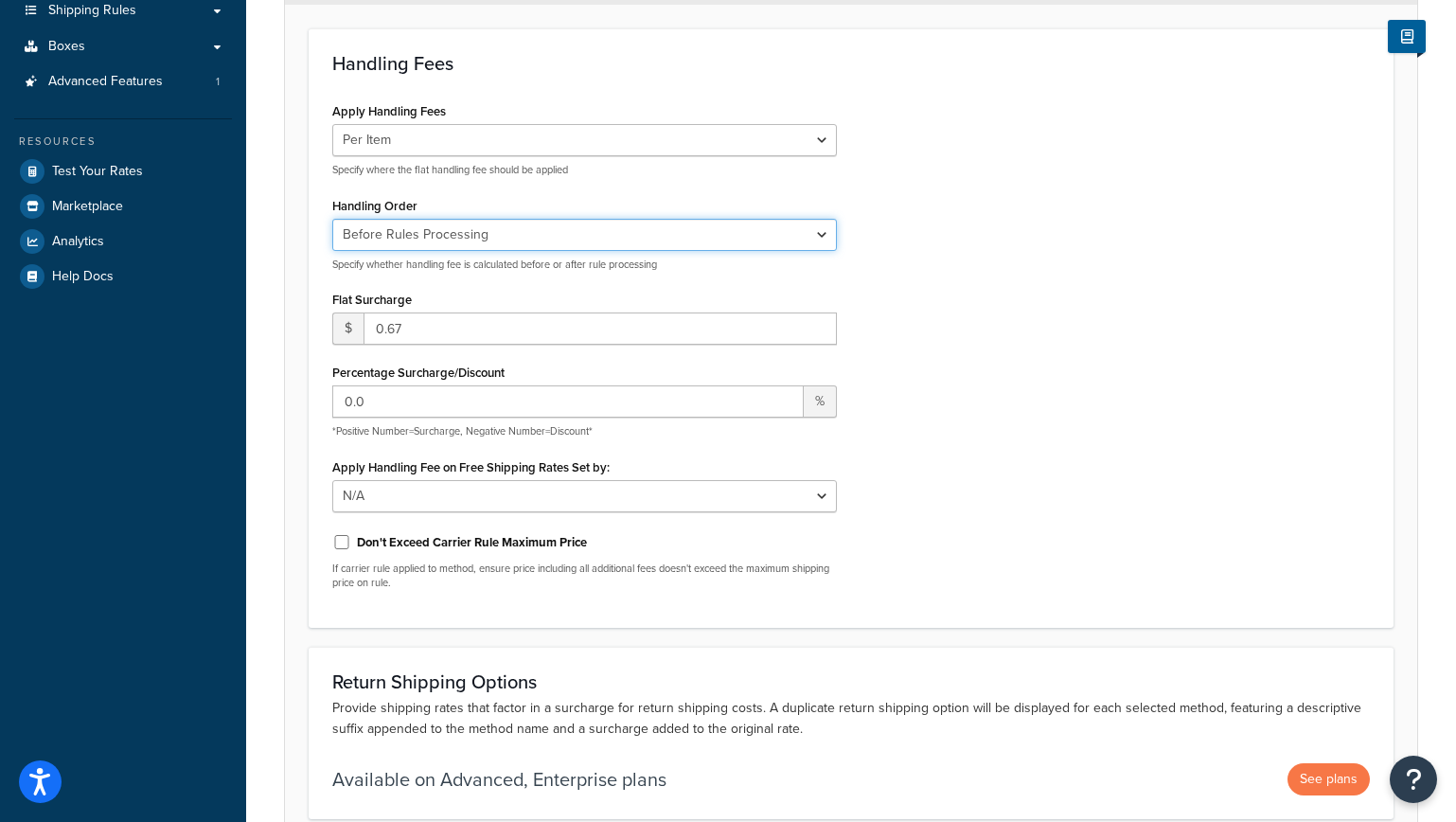
click at [696, 237] on select "Before Rules Processing After Rules Processing" at bounding box center [584, 235] width 504 height 32
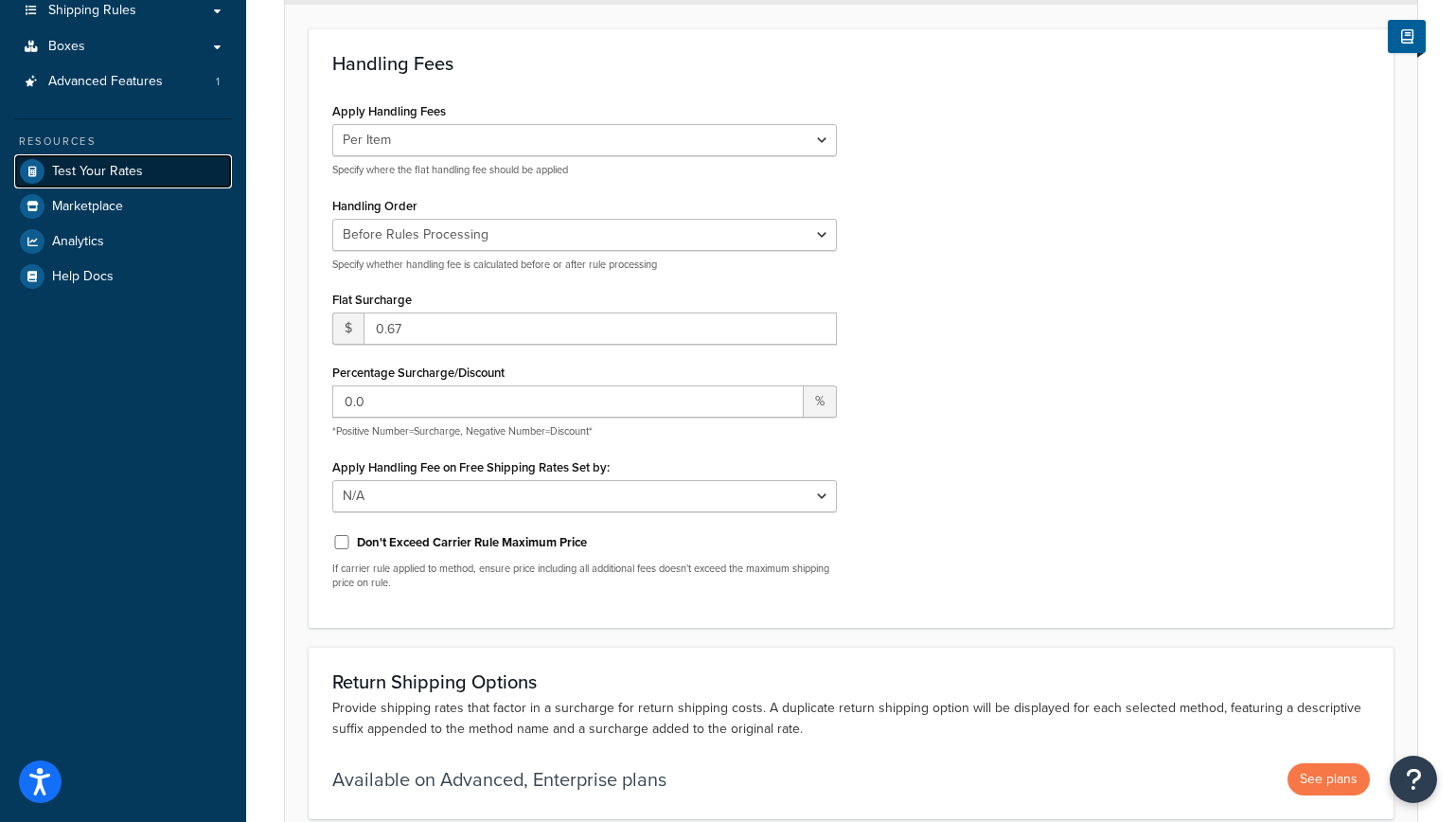
click at [98, 176] on span "Test Your Rates" at bounding box center [98, 171] width 91 height 16
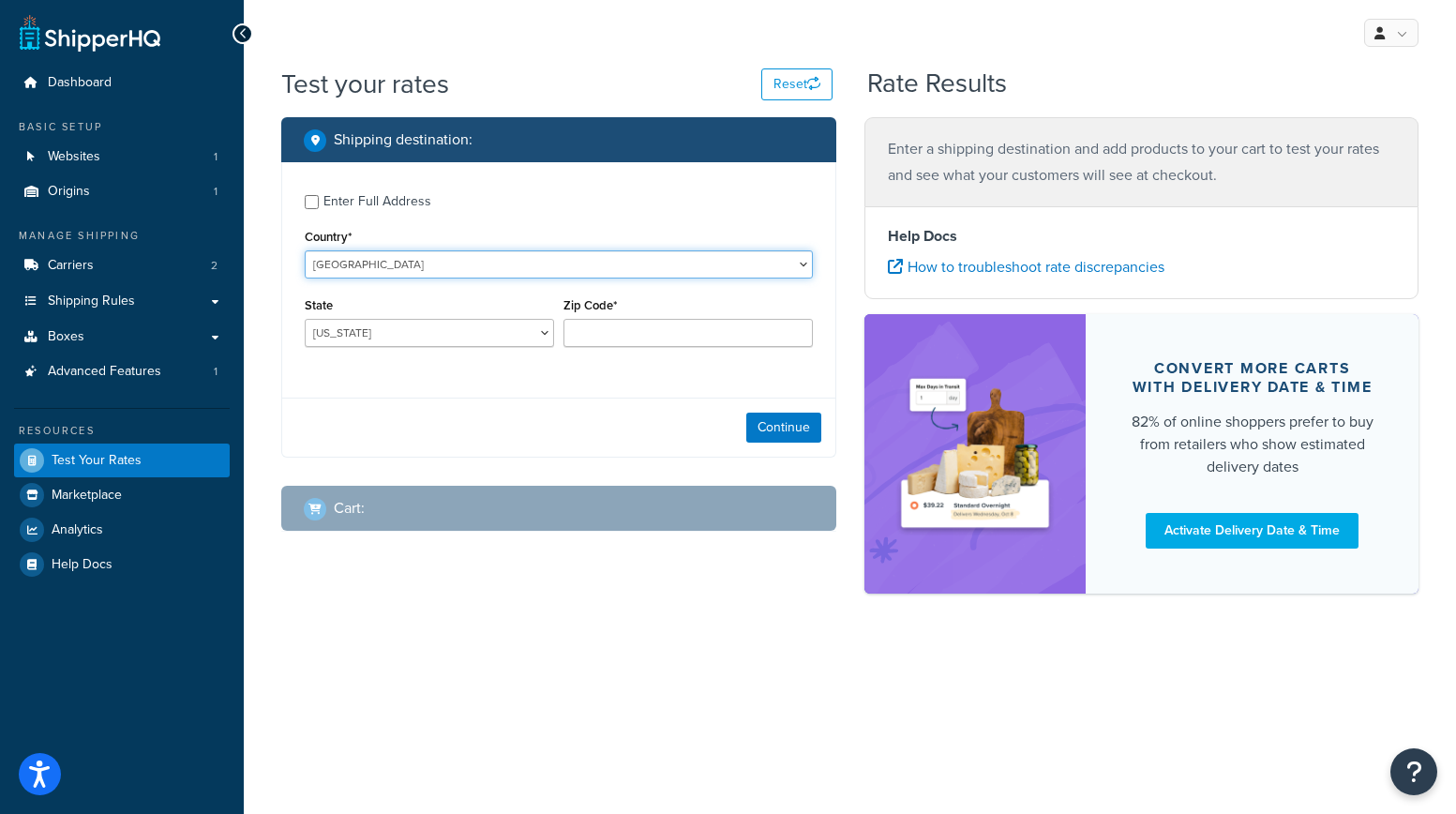
click at [372, 264] on select "United States United Kingdom Afghanistan Åland Islands Albania Algeria American…" at bounding box center [559, 264] width 508 height 28
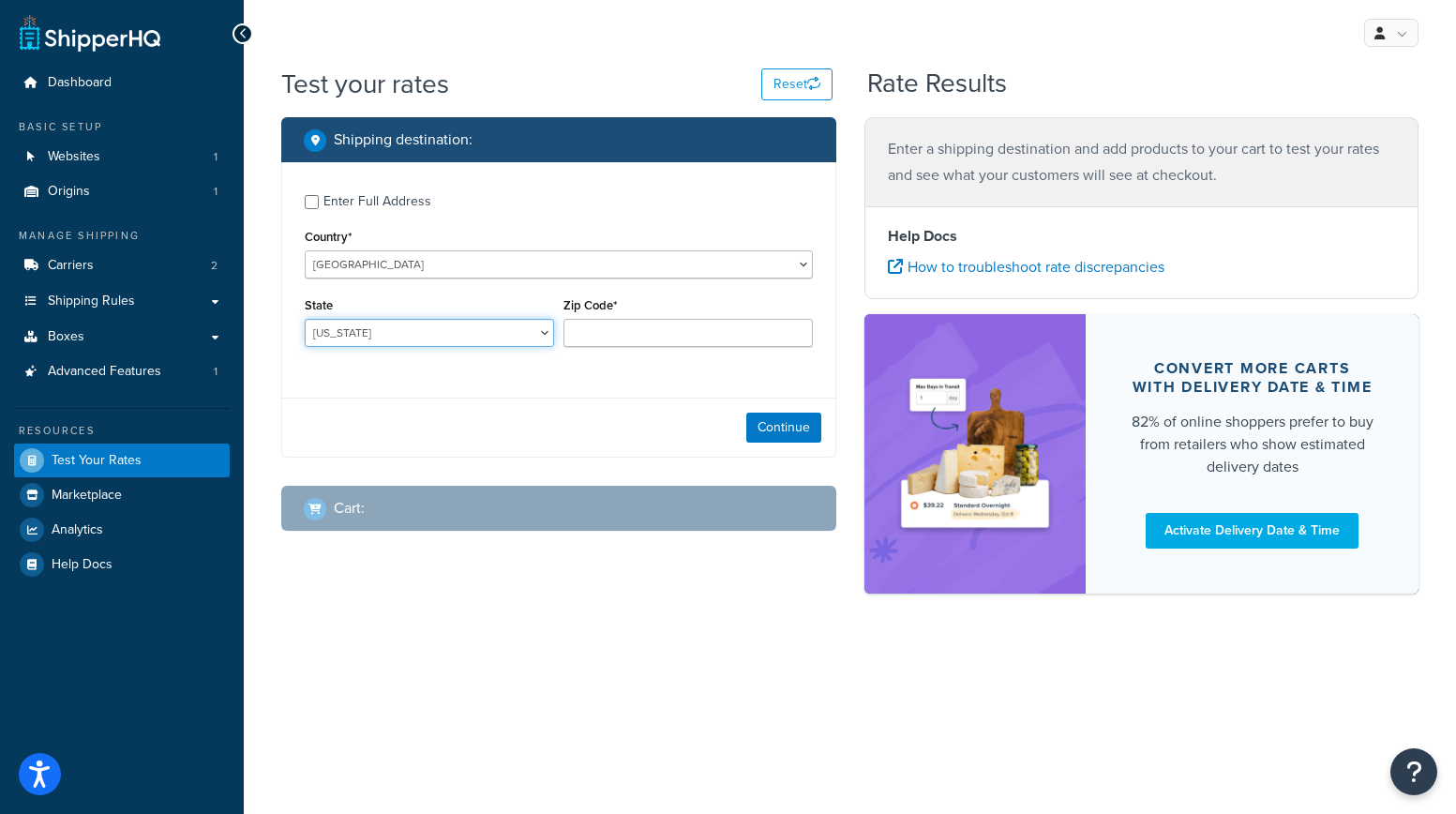
click at [367, 332] on select "Alabama Alaska American Samoa Arizona Arkansas Armed Forces Americas Armed Forc…" at bounding box center [429, 333] width 249 height 28
click at [305, 319] on select "Alabama Alaska American Samoa Arizona Arkansas Armed Forces Americas Armed Forc…" at bounding box center [429, 333] width 249 height 28
click at [578, 325] on input "Zip Code*" at bounding box center [688, 333] width 249 height 28
click at [515, 345] on select "Alabama Alaska American Samoa Arizona Arkansas Armed Forces Americas Armed Forc…" at bounding box center [429, 333] width 249 height 28
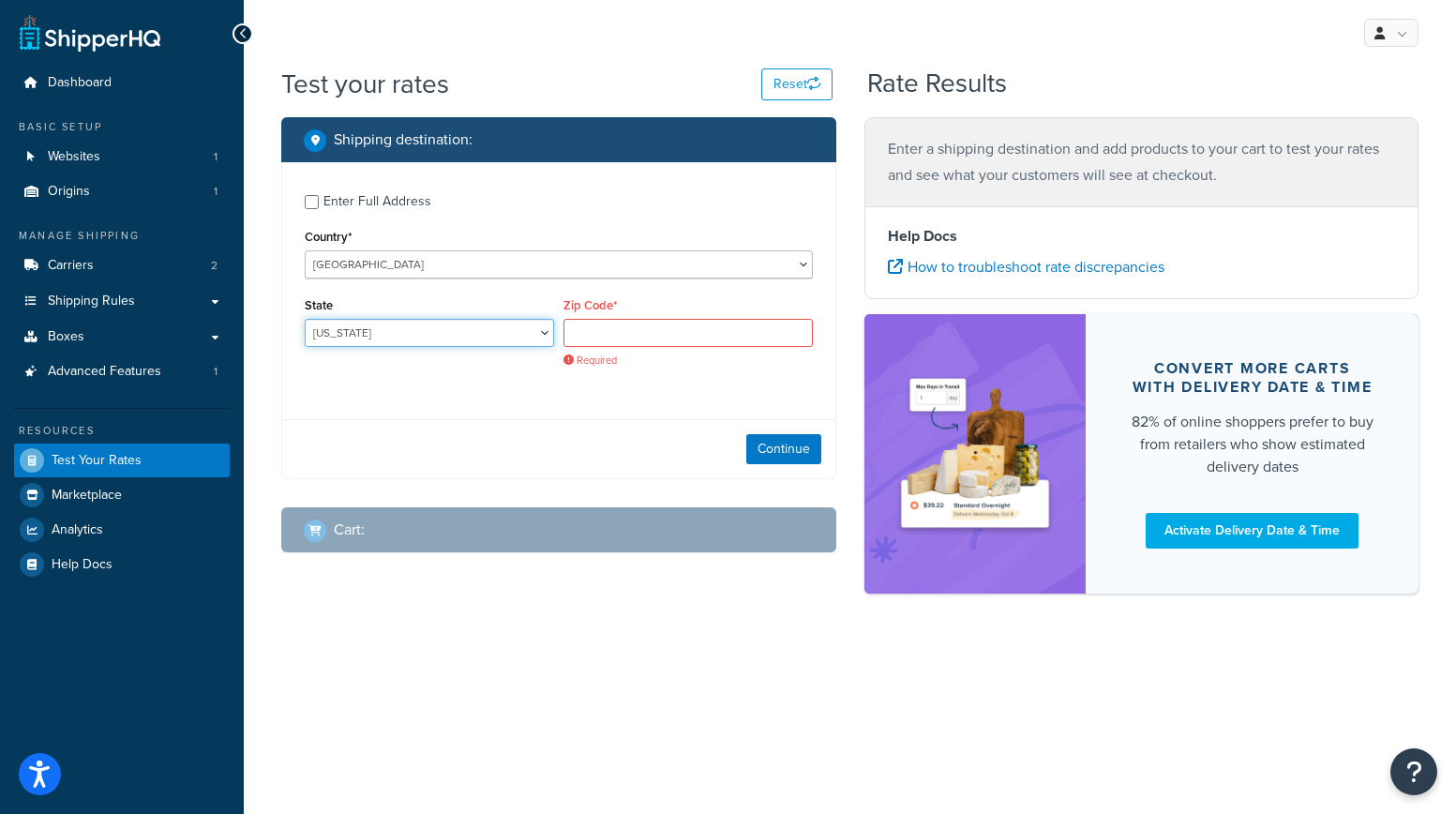
select select "WA"
click at [305, 319] on select "Alabama Alaska American Samoa Arizona Arkansas Armed Forces Americas Armed Forc…" at bounding box center [429, 333] width 249 height 28
click at [623, 334] on input "Zip Code*" at bounding box center [688, 333] width 249 height 28
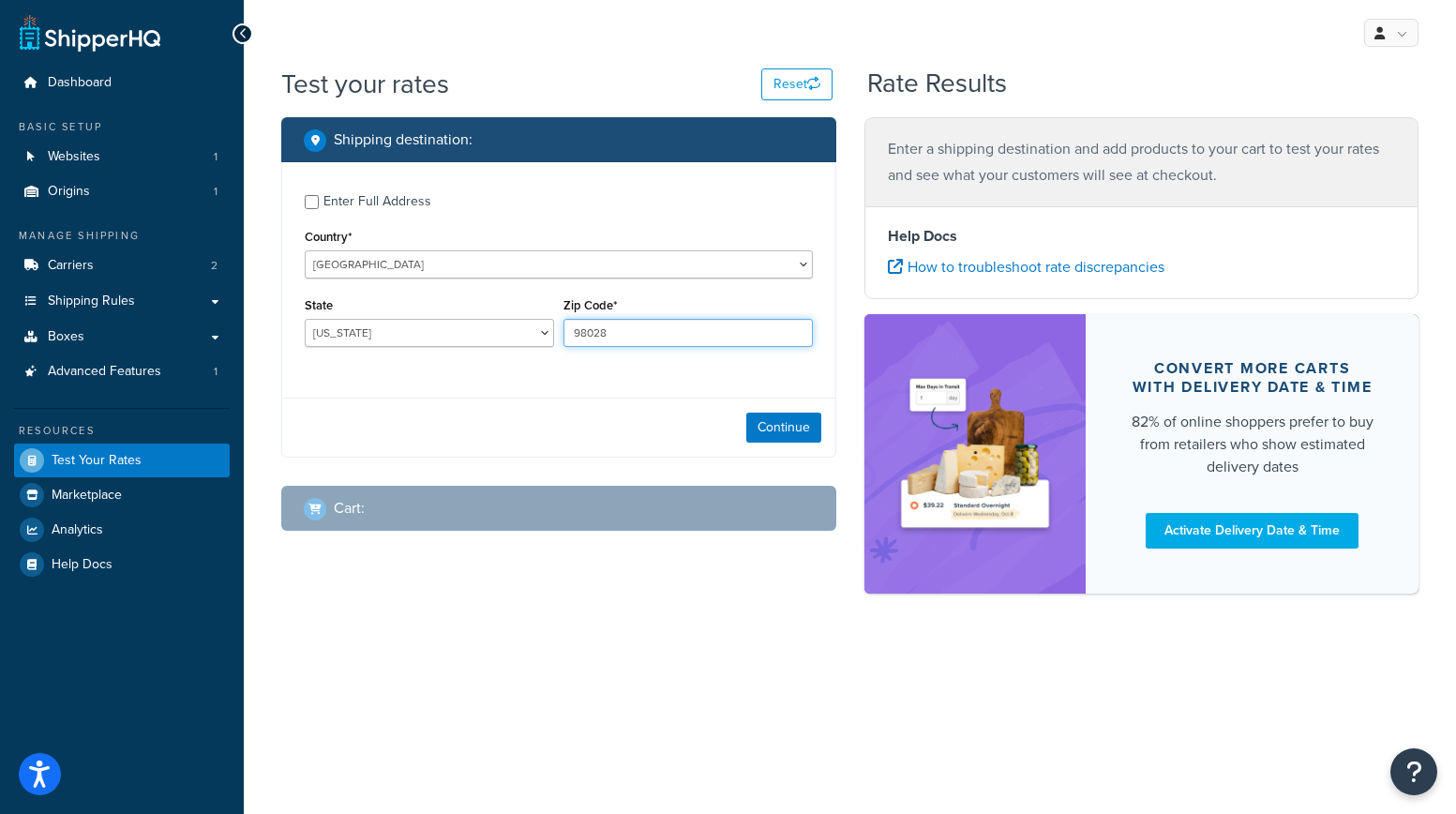
type input "98028"
click at [662, 407] on div "Continue" at bounding box center [559, 427] width 553 height 59
click at [799, 433] on button "Continue" at bounding box center [783, 428] width 75 height 30
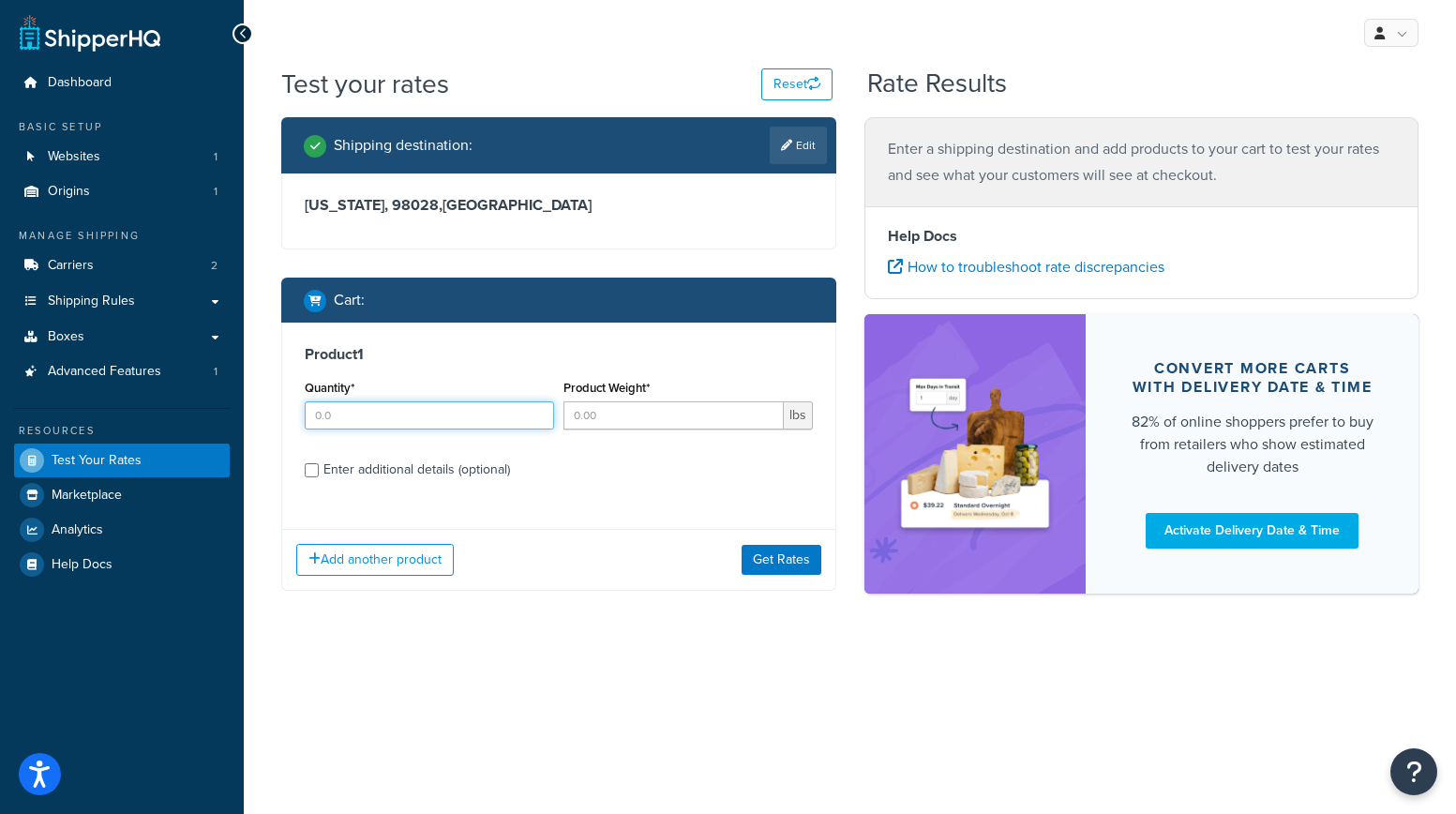
click at [488, 421] on input "Quantity*" at bounding box center [429, 416] width 249 height 28
type input "3"
click at [603, 468] on label "Enter additional details (optional)" at bounding box center [568, 468] width 489 height 30
click at [319, 468] on input "Enter additional details (optional)" at bounding box center [311, 470] width 14 height 14
checkbox input "true"
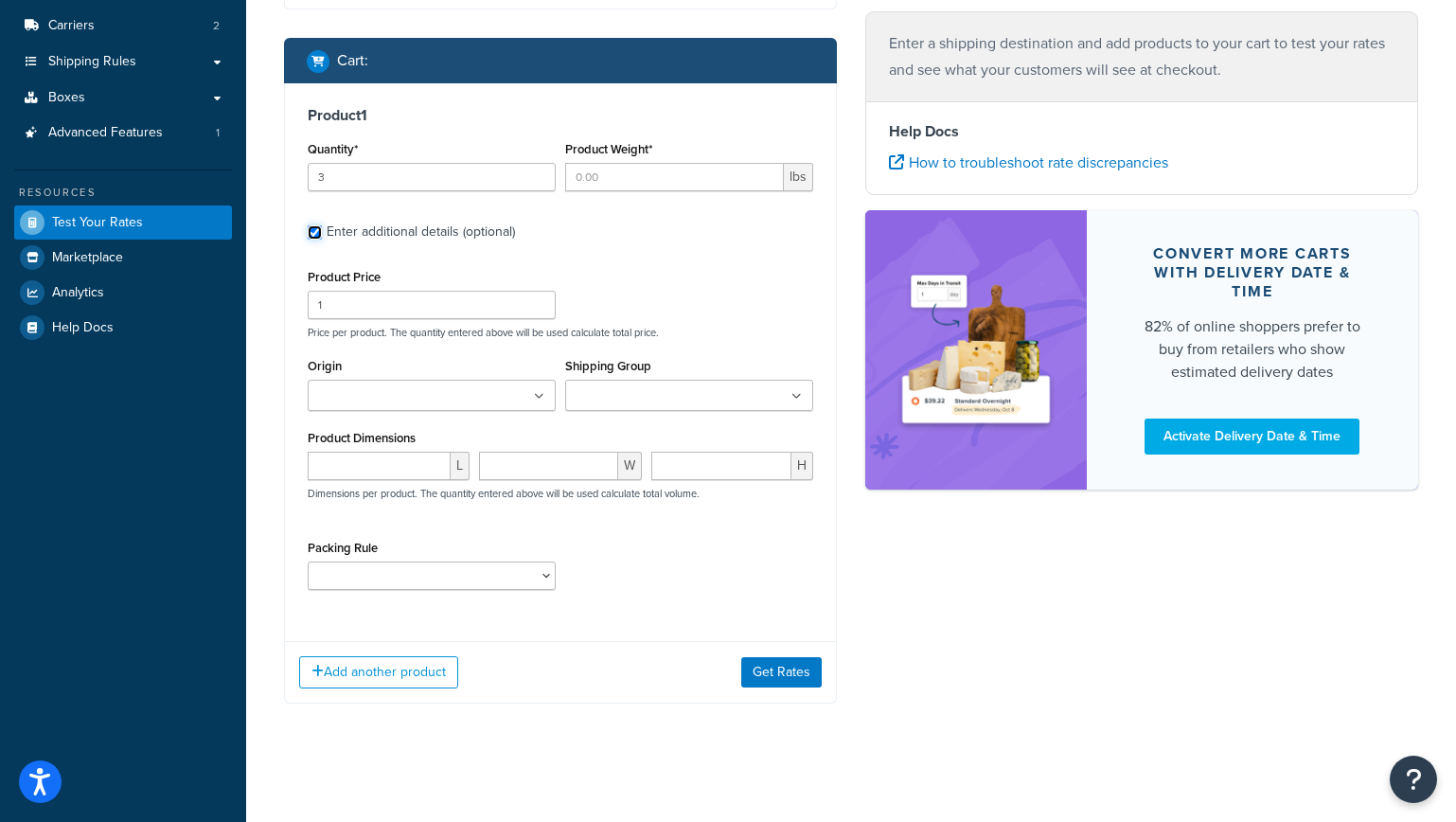
scroll to position [245, 0]
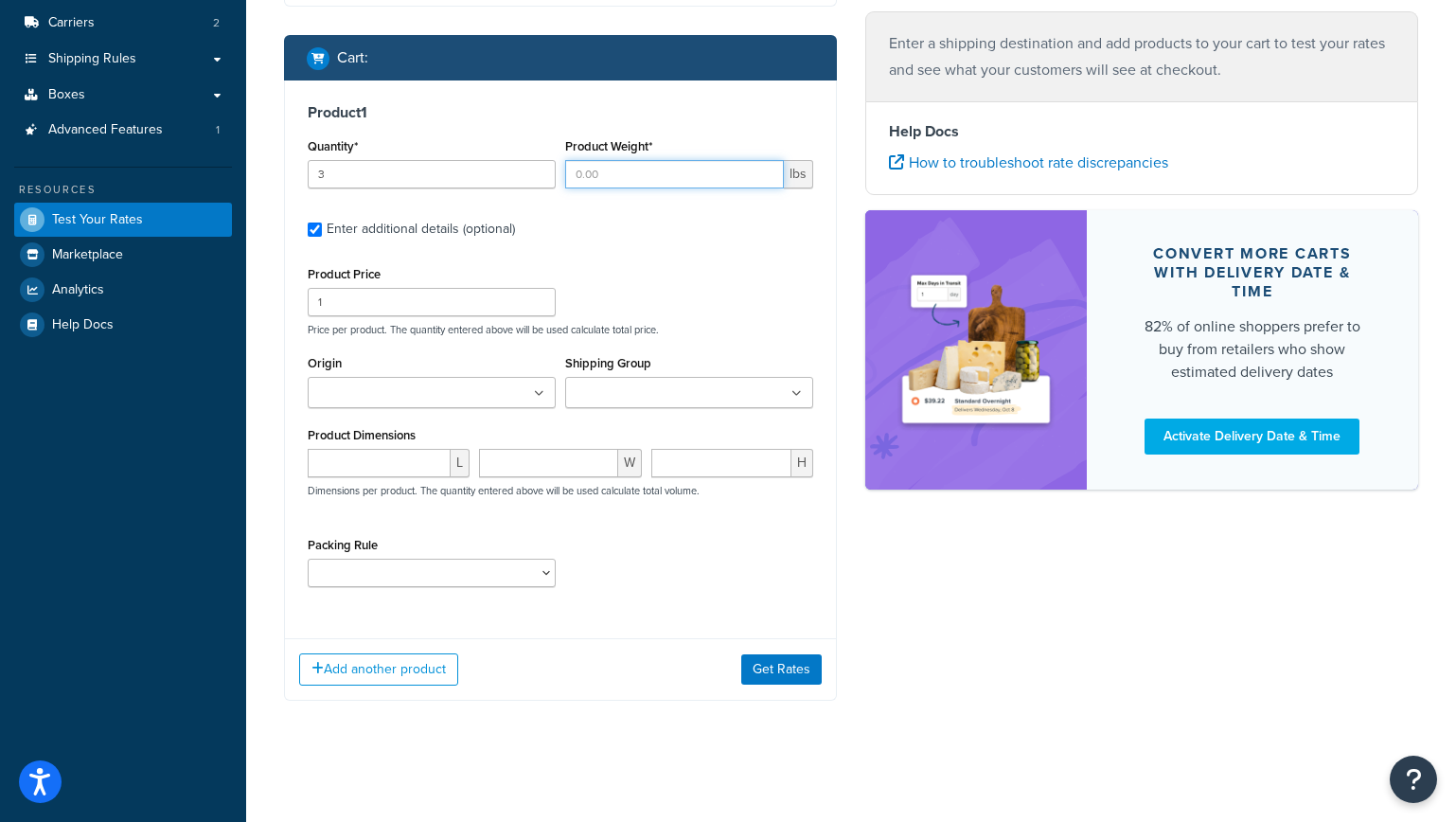
click at [611, 178] on input "Product Weight*" at bounding box center [674, 174] width 218 height 29
type input "1"
click at [619, 217] on label "Enter additional details (optional)" at bounding box center [570, 227] width 486 height 30
click at [322, 222] on input "Enter additional details (optional)" at bounding box center [314, 229] width 14 height 14
checkbox input "false"
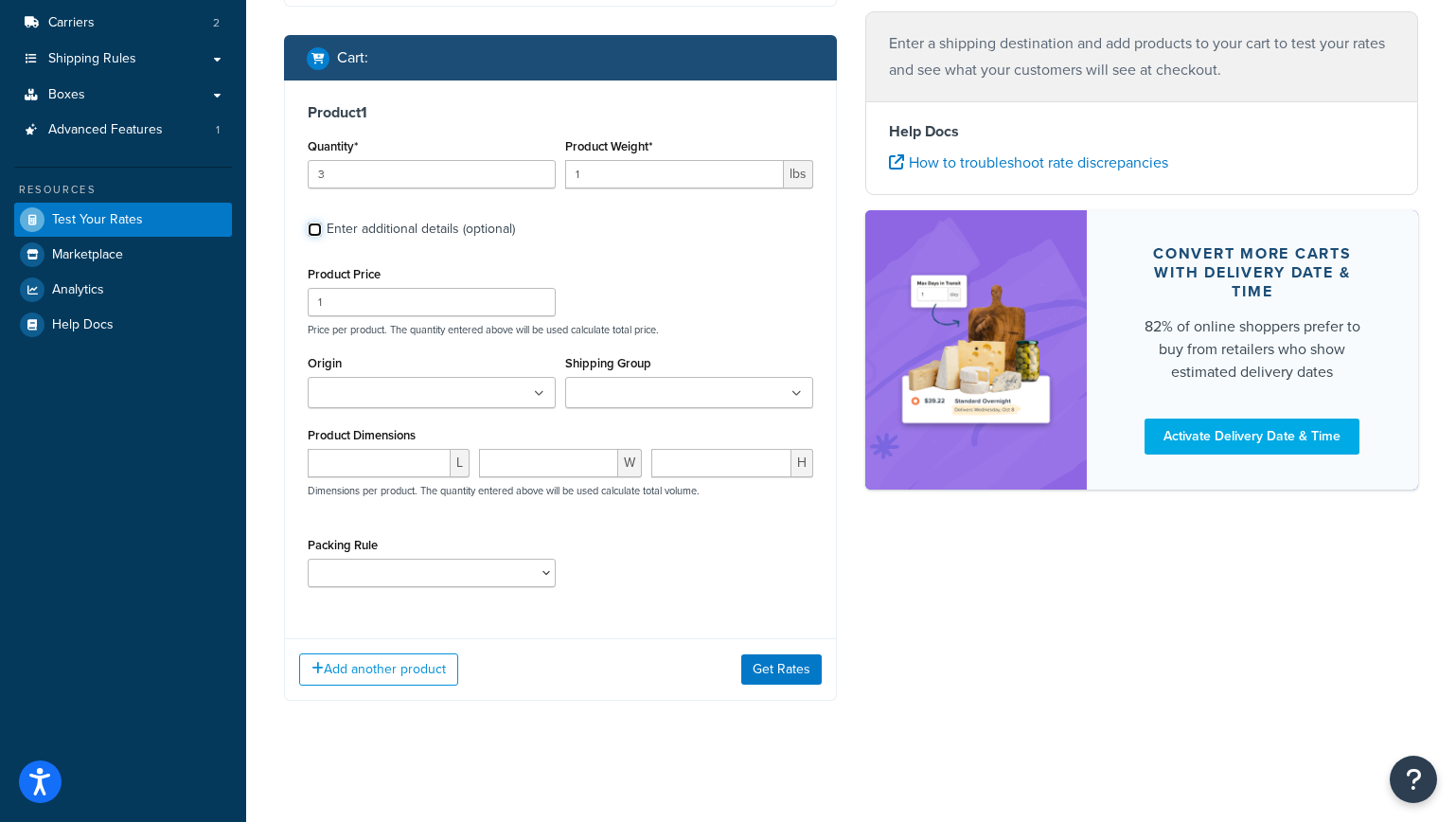
scroll to position [0, 0]
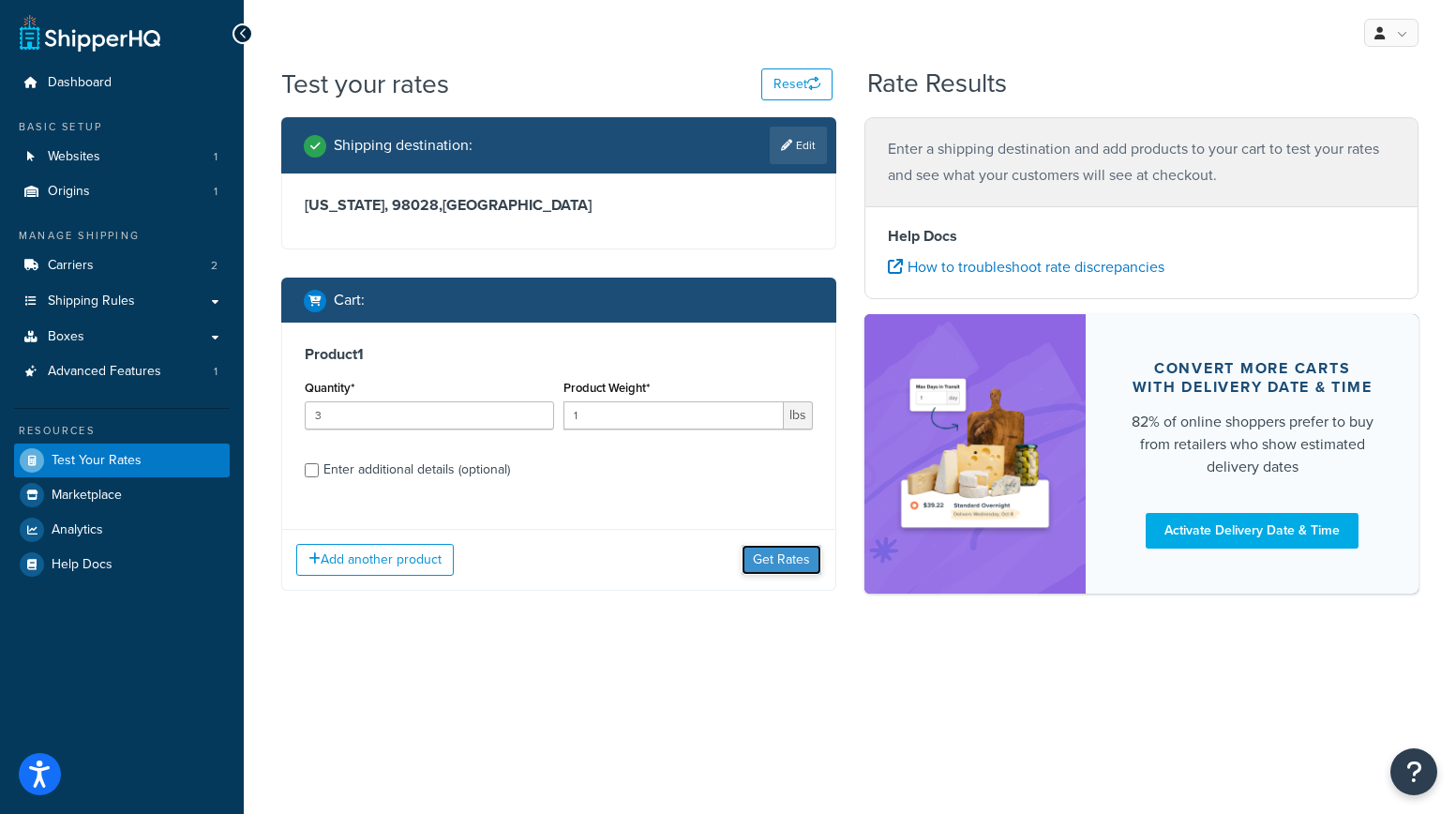
click at [786, 559] on button "Get Rates" at bounding box center [781, 560] width 80 height 30
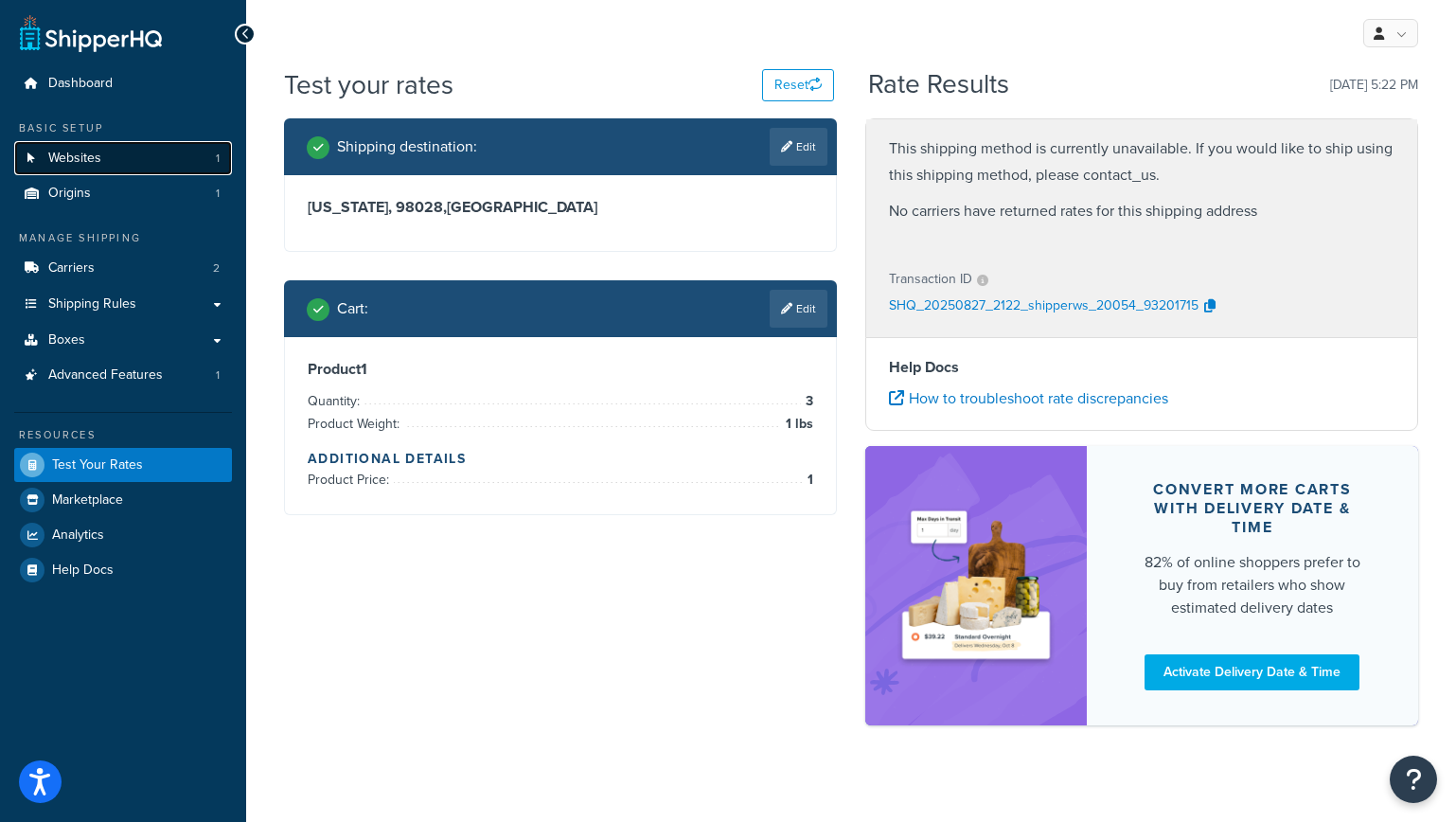
click at [118, 157] on link "Websites 1" at bounding box center [123, 159] width 217 height 35
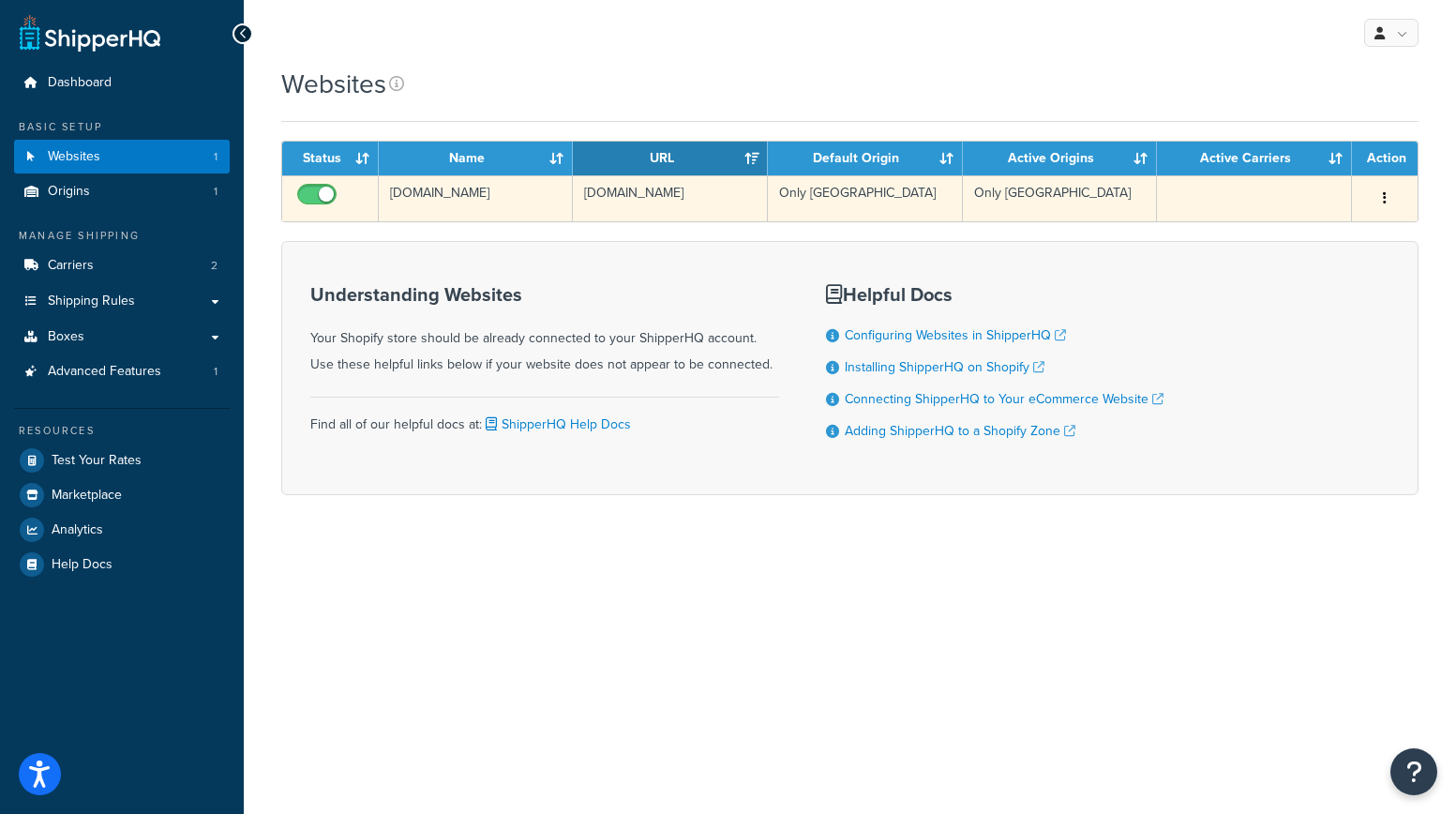
click at [313, 194] on input "checkbox" at bounding box center [319, 199] width 52 height 24
checkbox input "false"
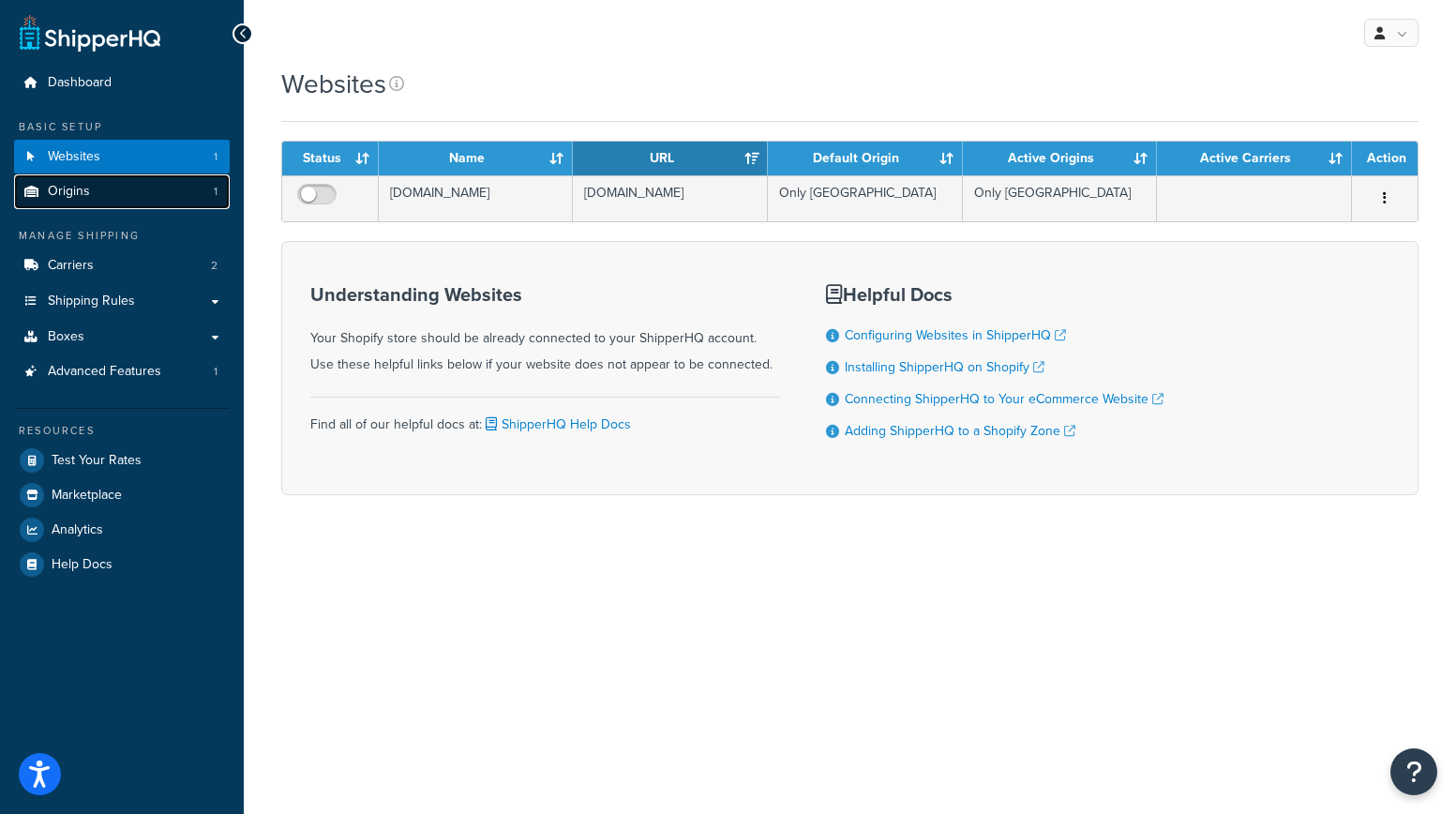
click at [113, 202] on link "Origins 1" at bounding box center [121, 191] width 215 height 35
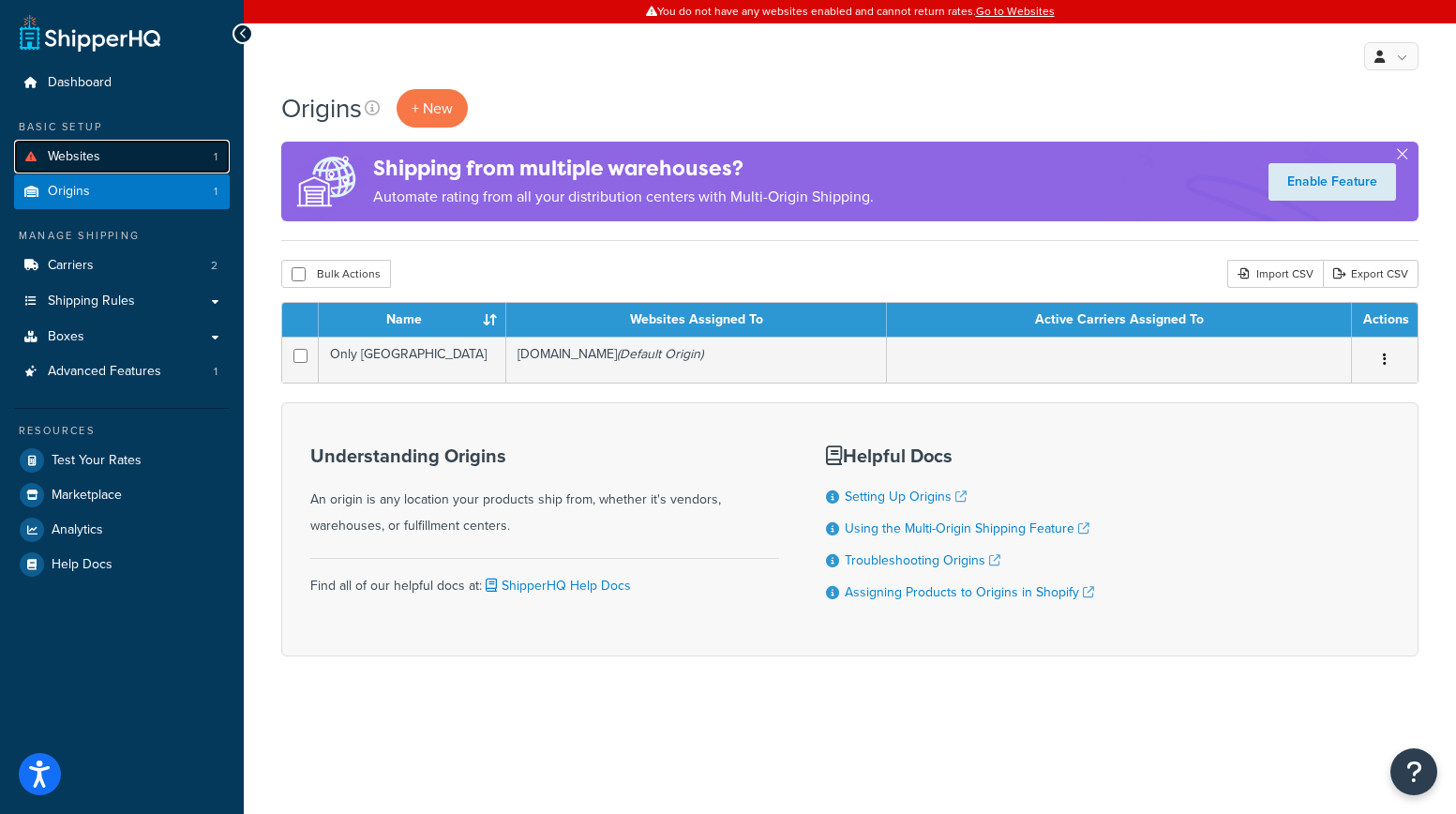
click at [113, 158] on link "Websites 1" at bounding box center [121, 157] width 215 height 35
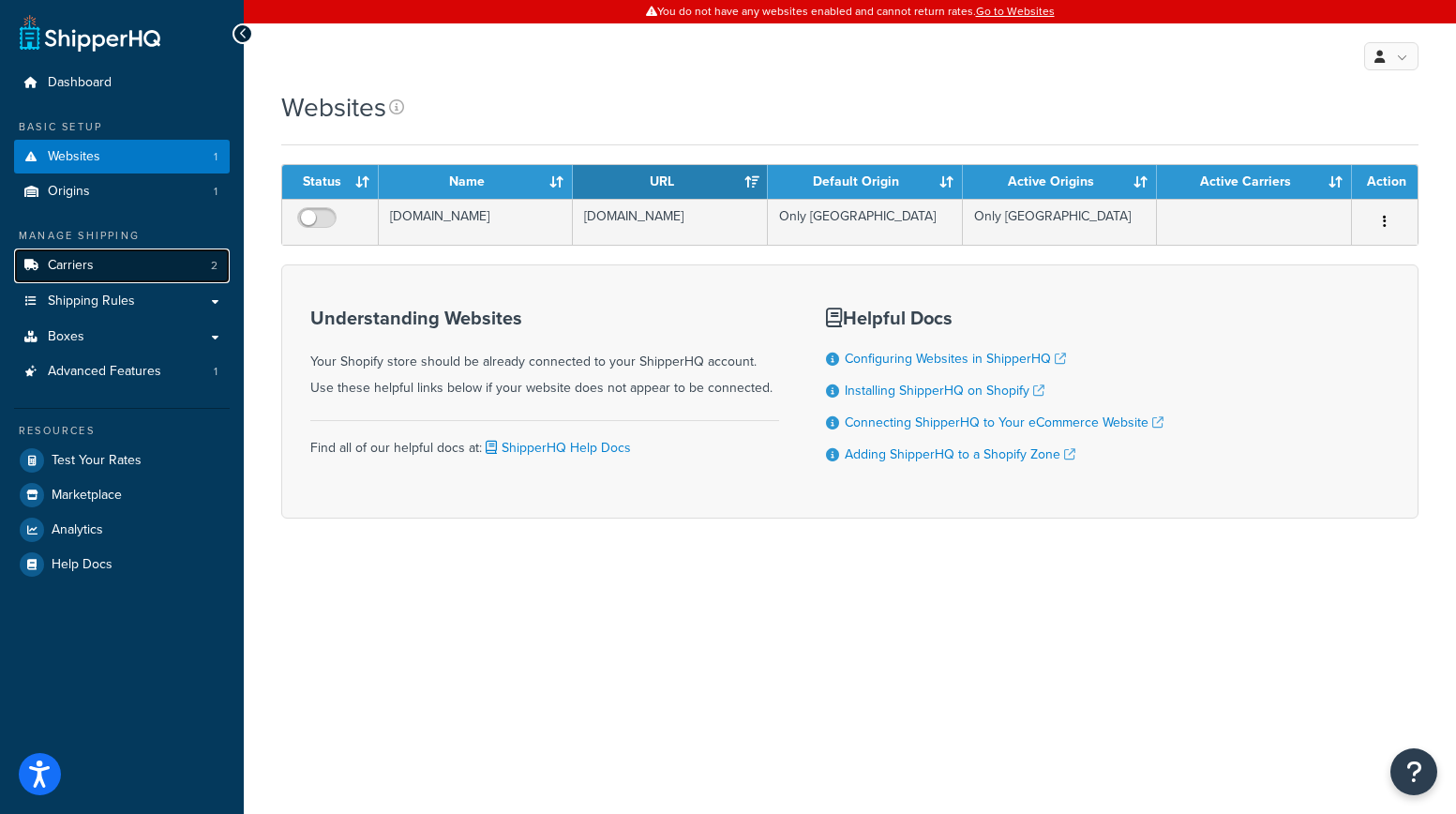
click at [124, 270] on link "Carriers 2" at bounding box center [121, 265] width 215 height 35
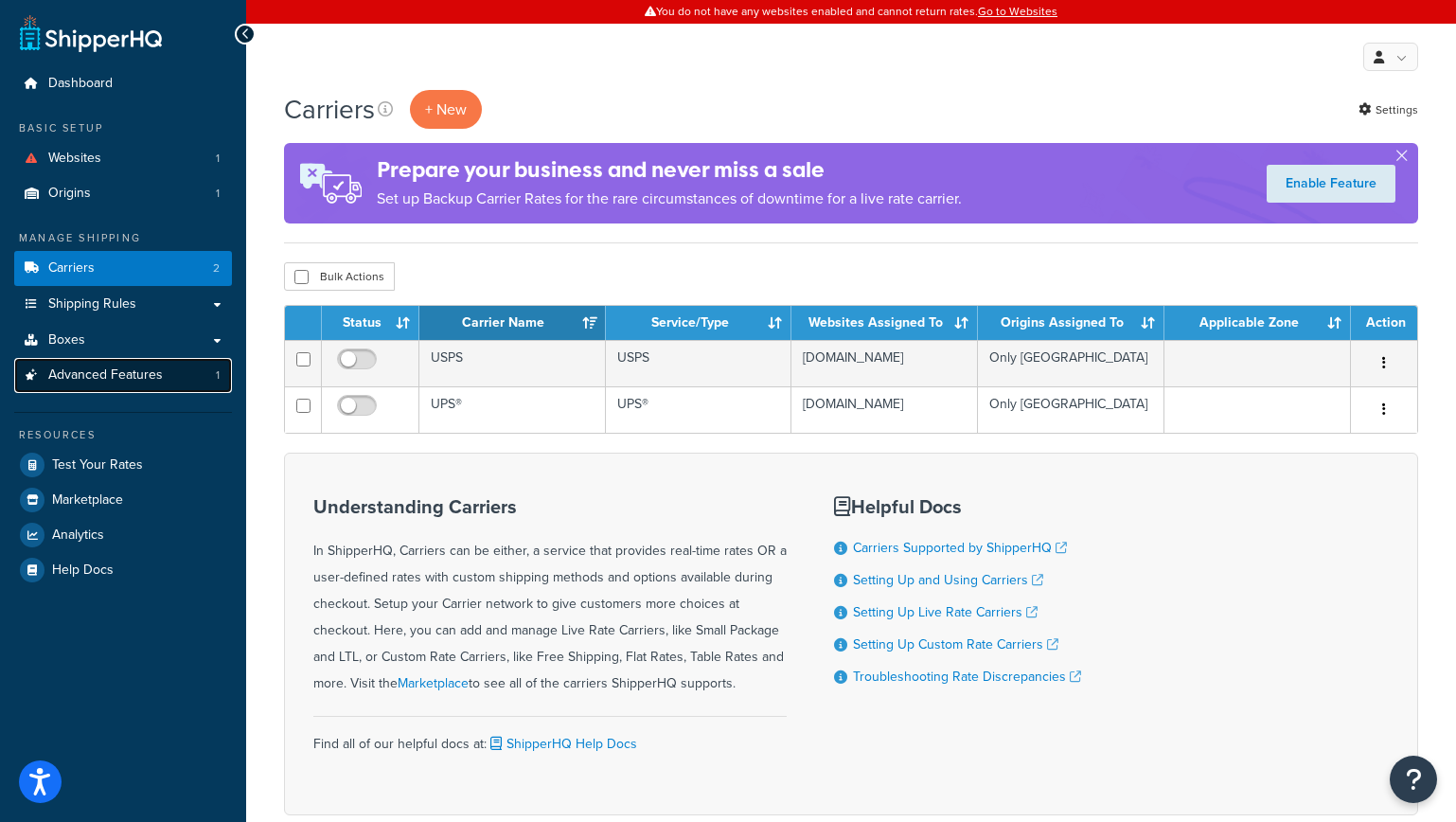
click at [85, 380] on span "Advanced Features" at bounding box center [105, 375] width 115 height 16
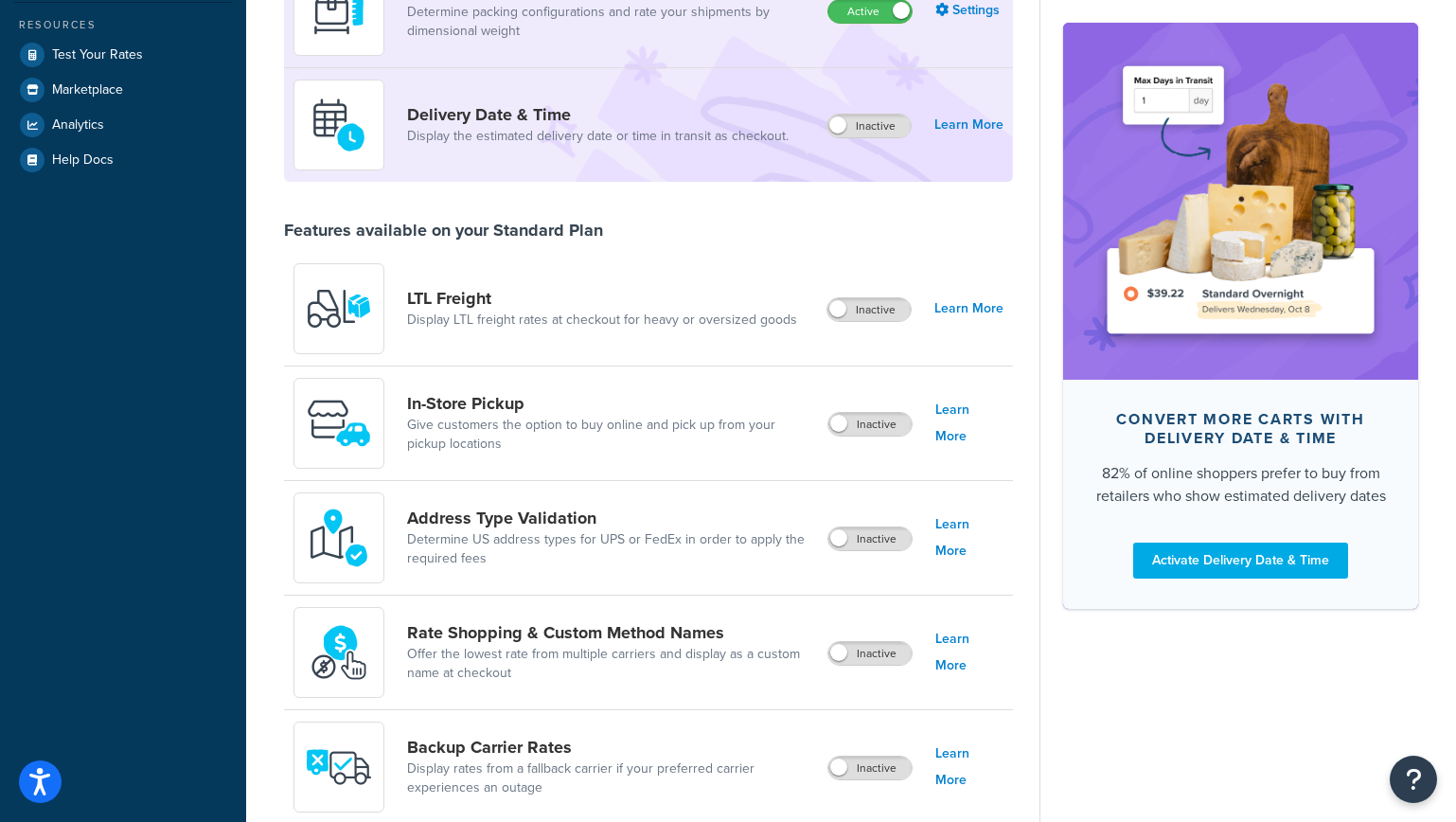
scroll to position [443, 0]
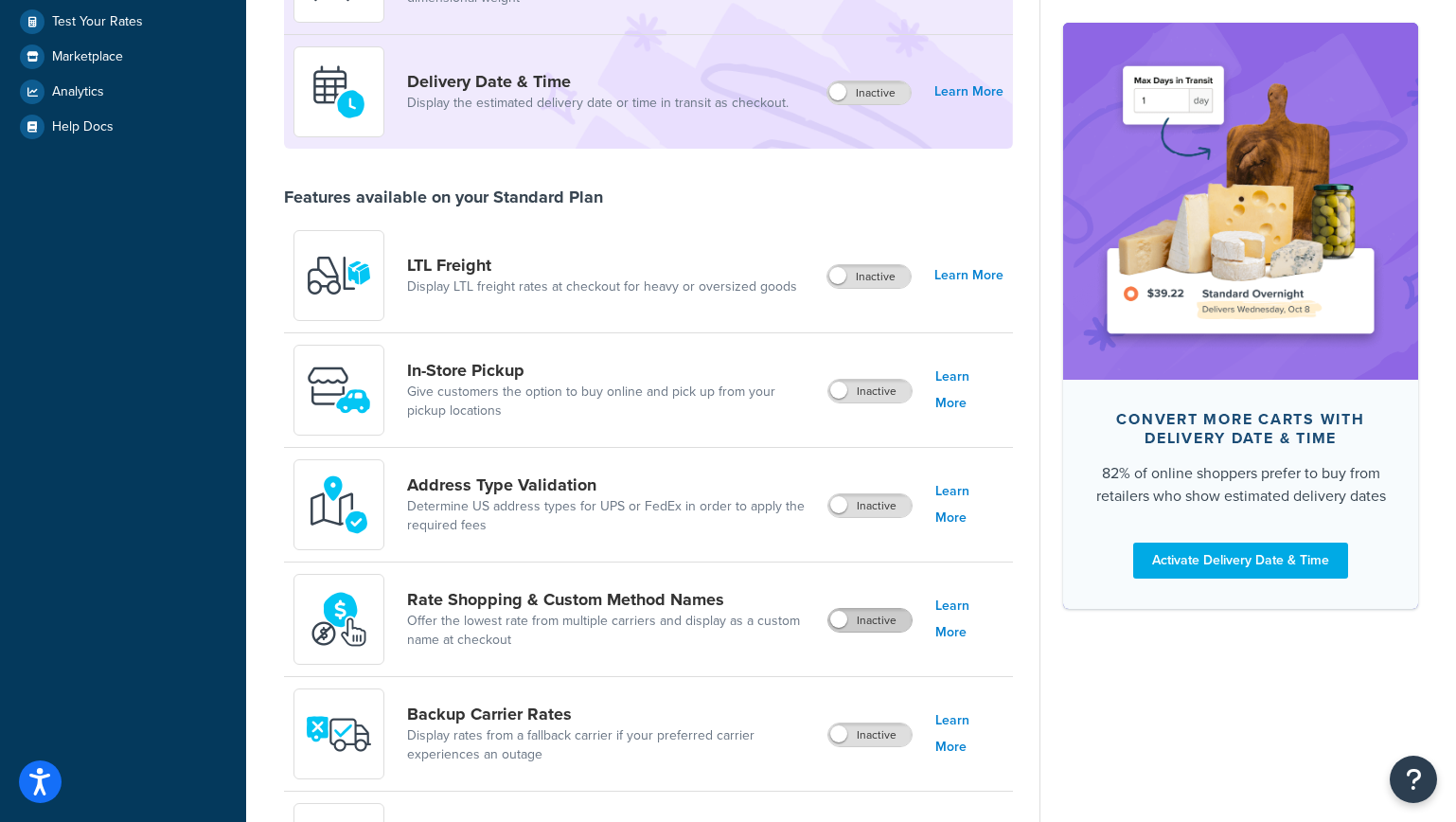
click at [850, 622] on label "Inactive" at bounding box center [870, 621] width 84 height 23
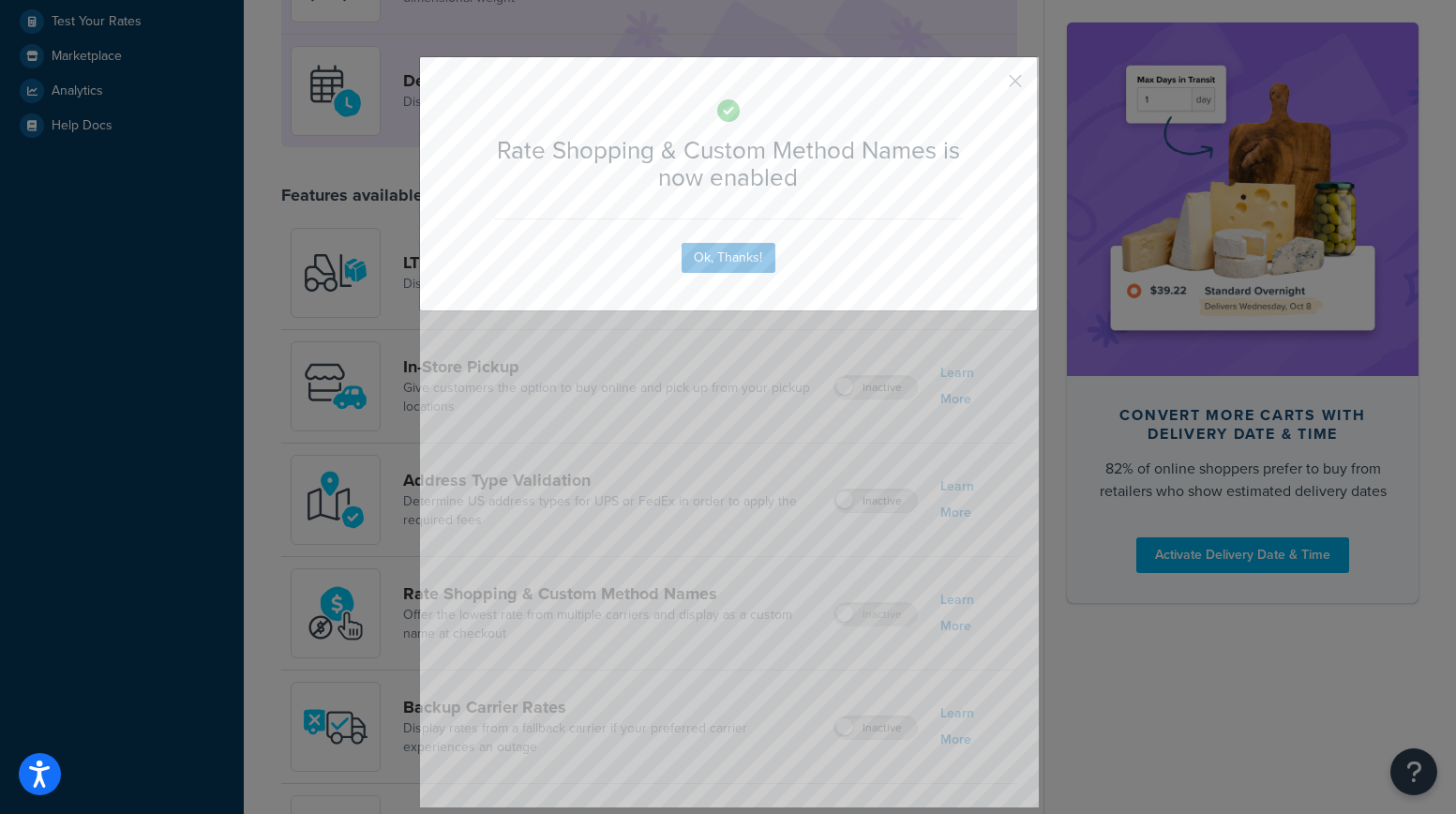
click at [842, 616] on div "Rate Shopping & Custom Method Names is now enabled Ok, Thanks!" at bounding box center [728, 407] width 1456 height 814
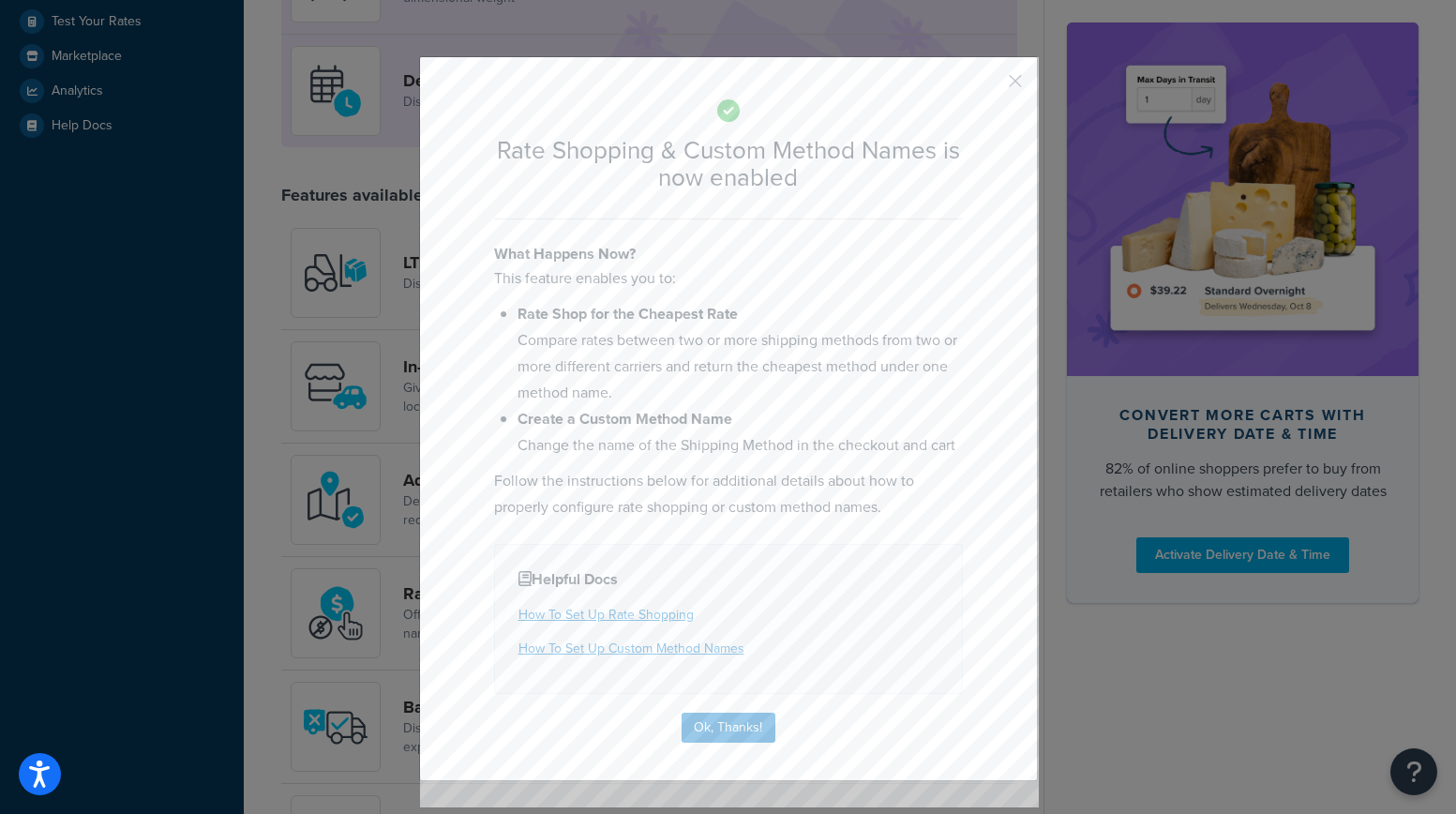
click at [829, 490] on p "Follow the instructions below for additional details about how to properly conf…" at bounding box center [728, 494] width 468 height 53
drag, startPoint x: 514, startPoint y: 311, endPoint x: 745, endPoint y: 345, distance: 233.5
click at [745, 345] on li "Rate Shop for the Cheapest Rate Compare rates between two or more shipping meth…" at bounding box center [739, 354] width 445 height 105
drag, startPoint x: 690, startPoint y: 448, endPoint x: 955, endPoint y: 453, distance: 265.0
click at [955, 453] on li "Create a Custom Method Name Change the name of the Shipping Method in the check…" at bounding box center [739, 433] width 445 height 53
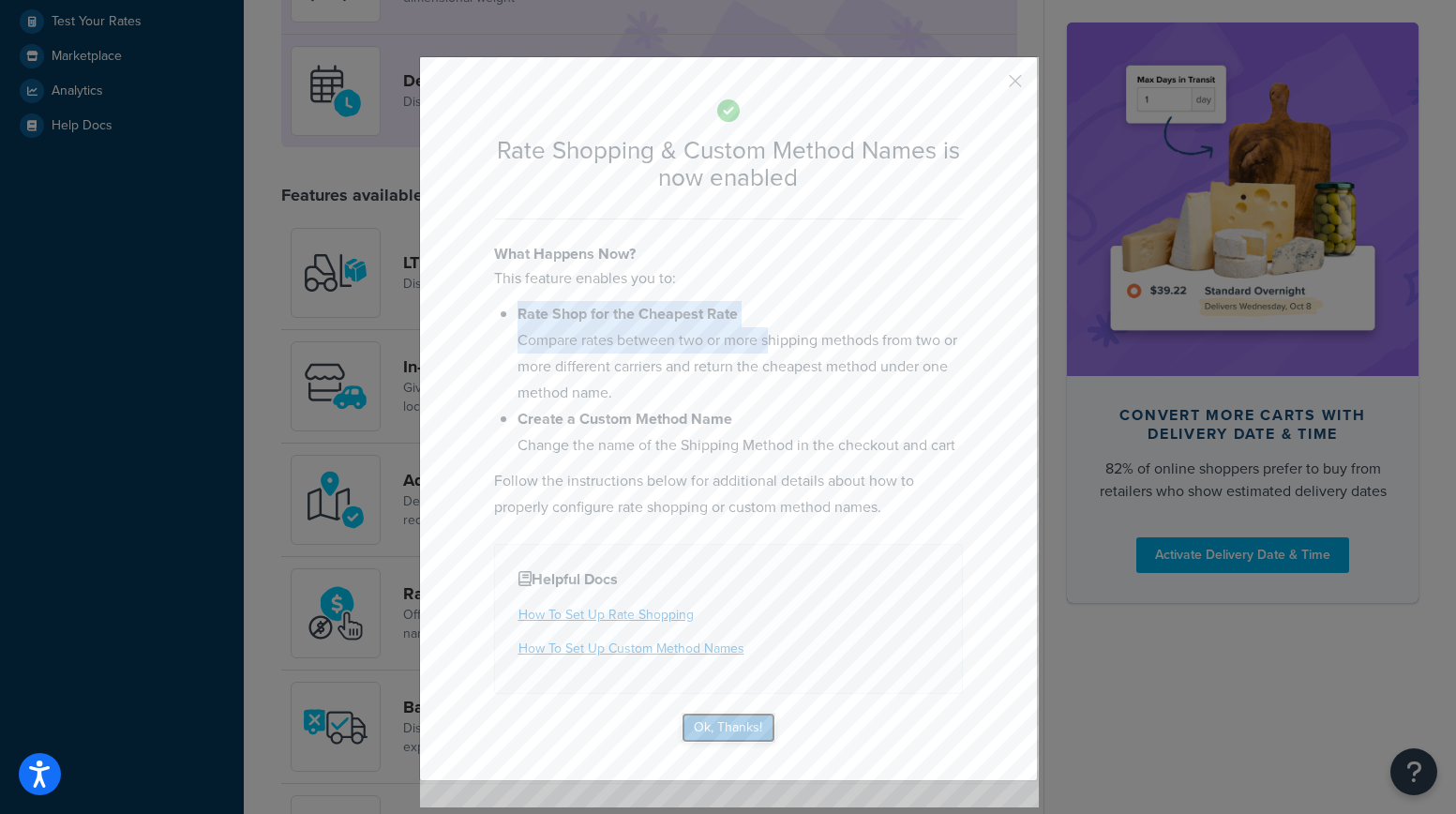
click at [724, 723] on button "Ok, Thanks!" at bounding box center [729, 728] width 94 height 30
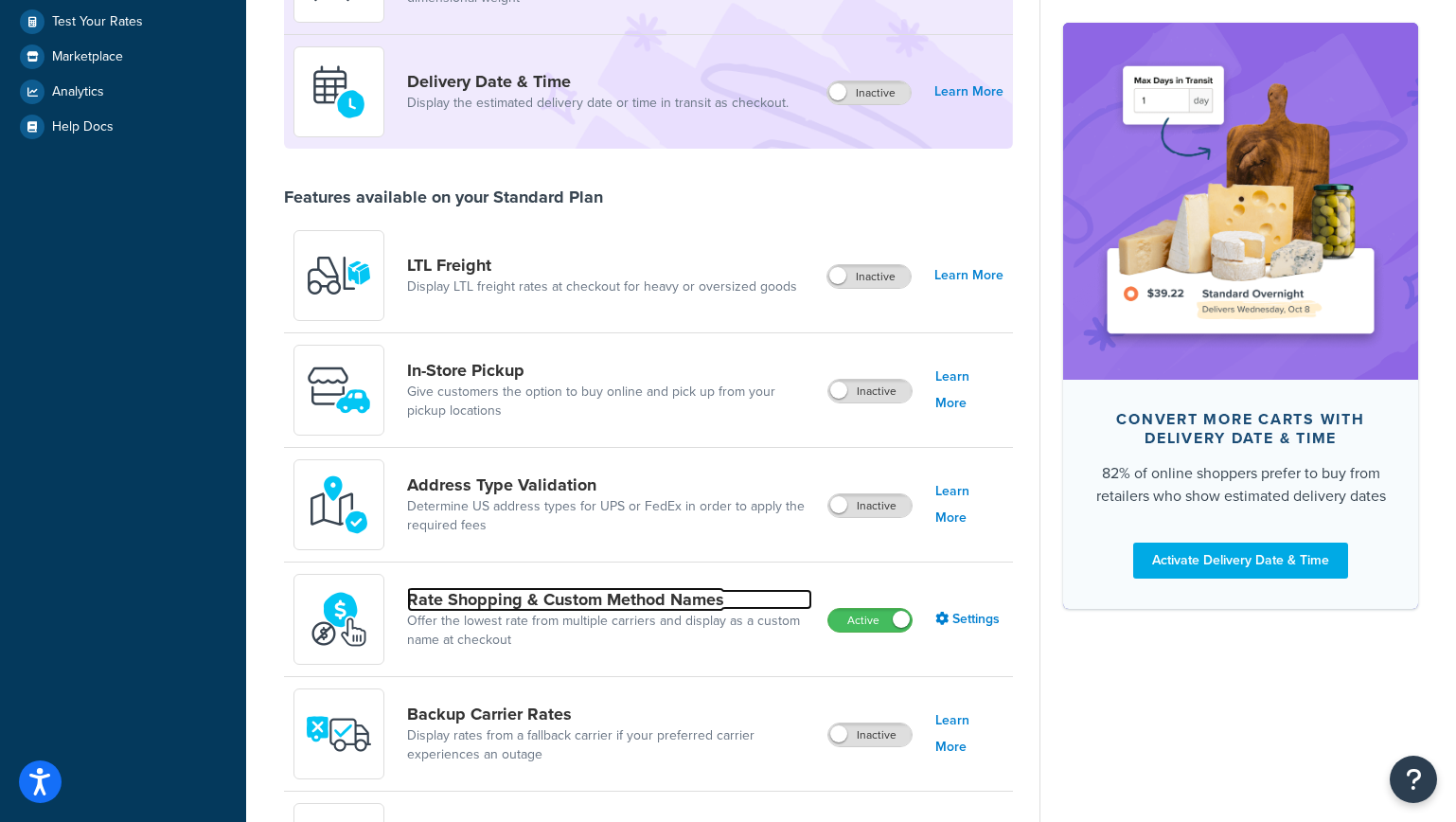
click at [495, 599] on link "Rate Shopping & Custom Method Names" at bounding box center [610, 600] width 406 height 21
